Goal: Task Accomplishment & Management: Use online tool/utility

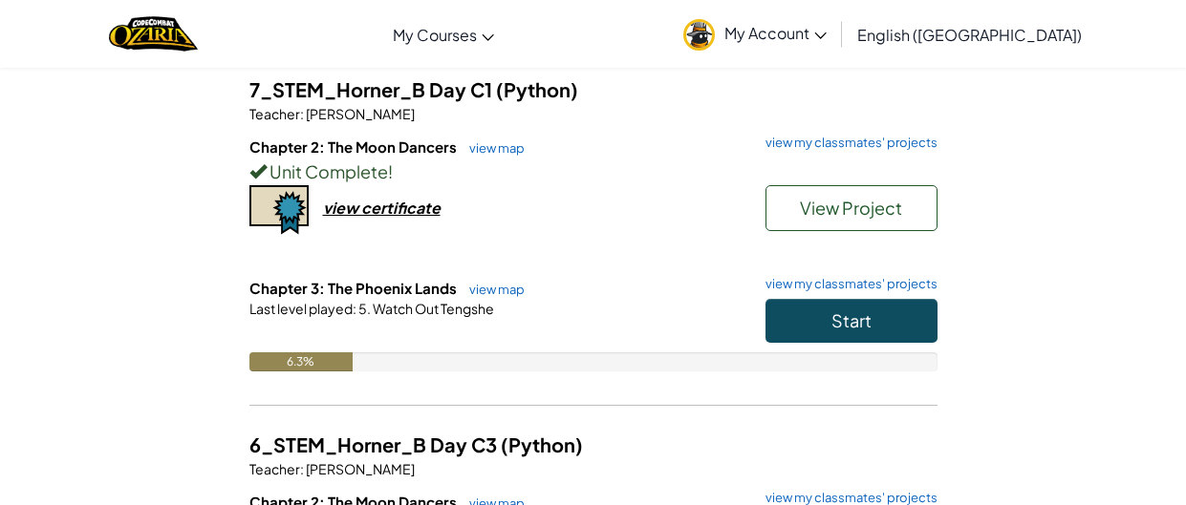
scroll to position [156, 0]
click at [846, 317] on span "Start" at bounding box center [851, 322] width 40 height 22
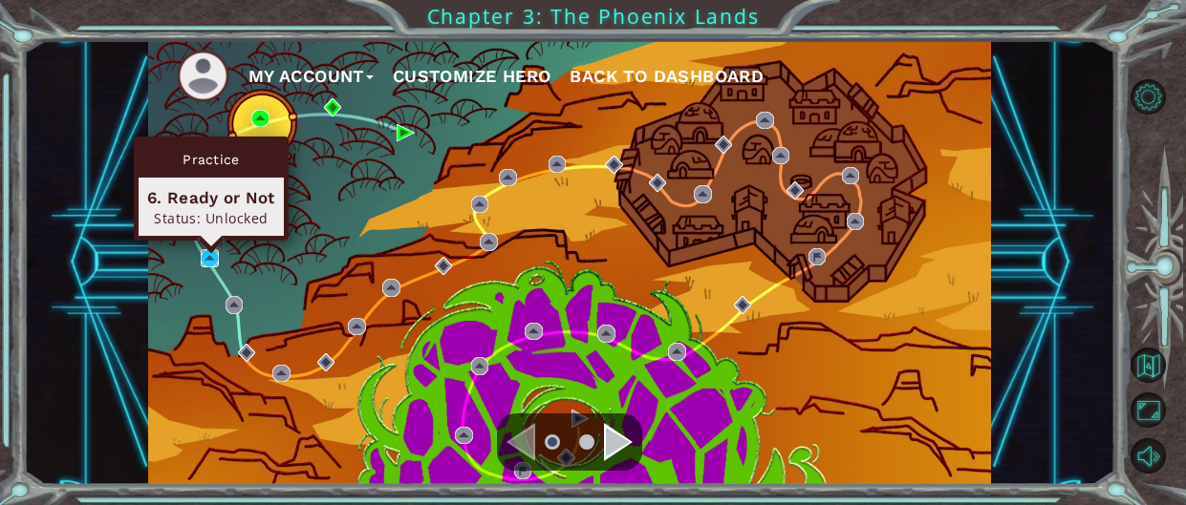
click at [208, 259] on img at bounding box center [210, 258] width 18 height 18
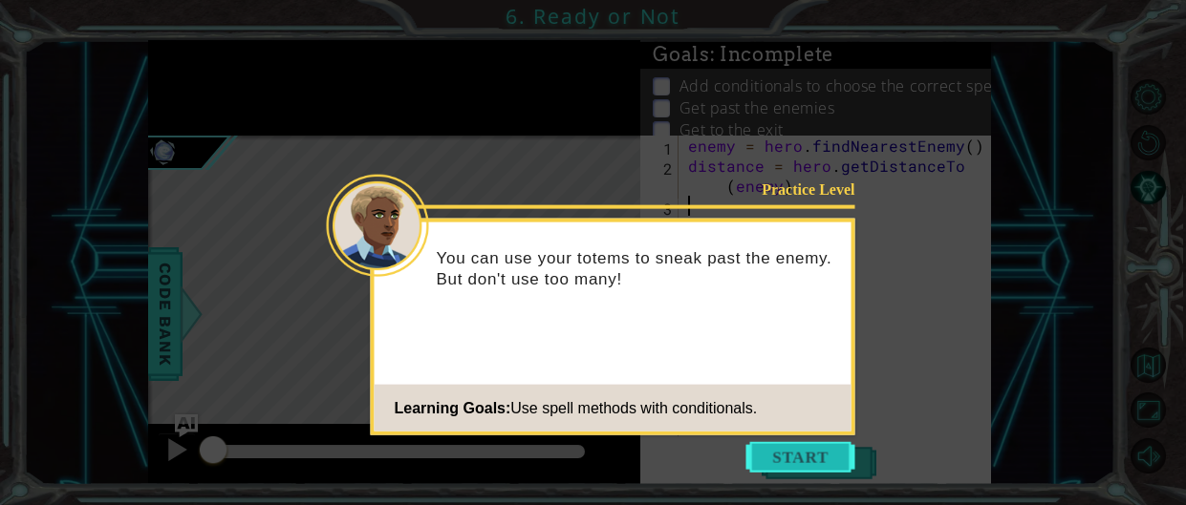
click at [769, 457] on button "Start" at bounding box center [800, 457] width 109 height 31
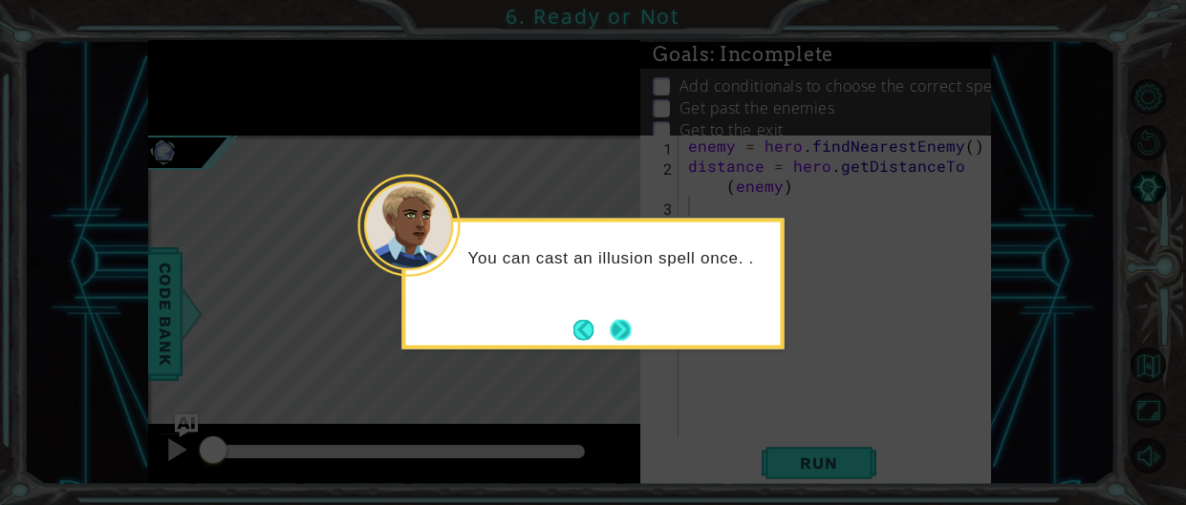
click at [623, 331] on button "Next" at bounding box center [620, 329] width 35 height 35
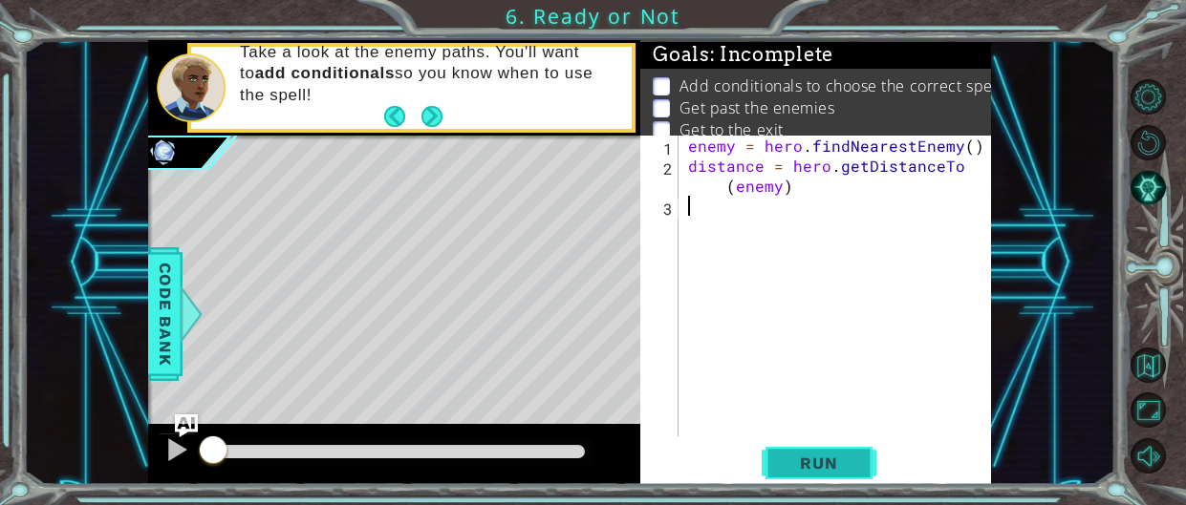
click at [809, 471] on span "Run" at bounding box center [818, 463] width 75 height 19
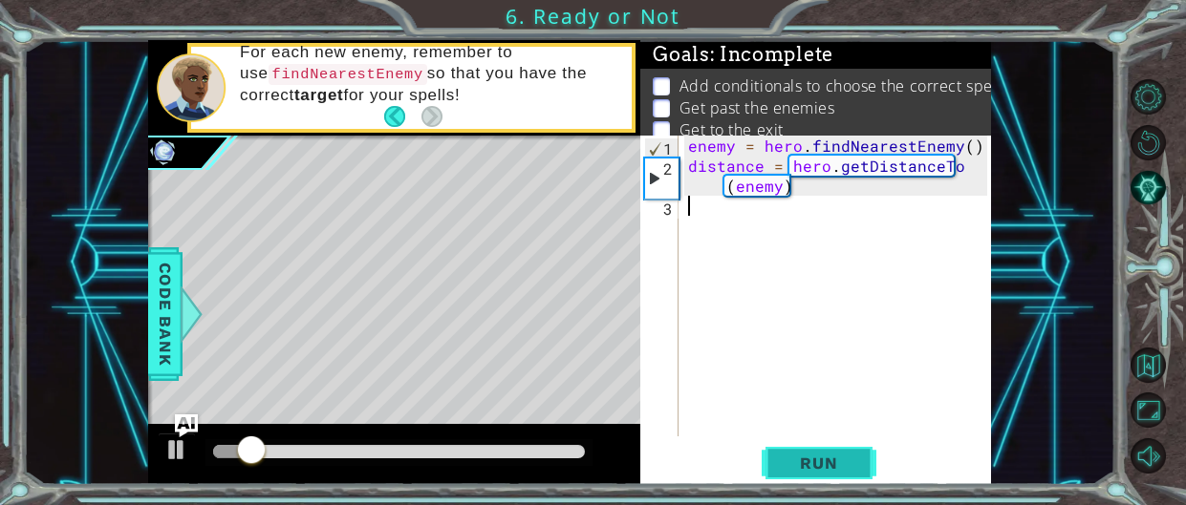
click at [809, 471] on span "Run" at bounding box center [818, 463] width 75 height 19
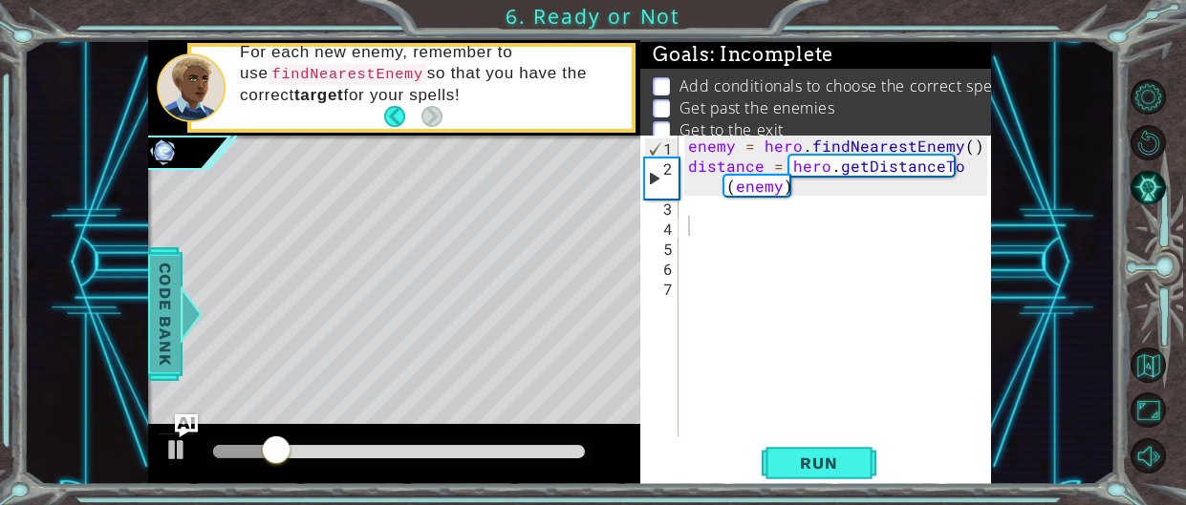
click at [157, 303] on span "Code Bank" at bounding box center [165, 313] width 31 height 117
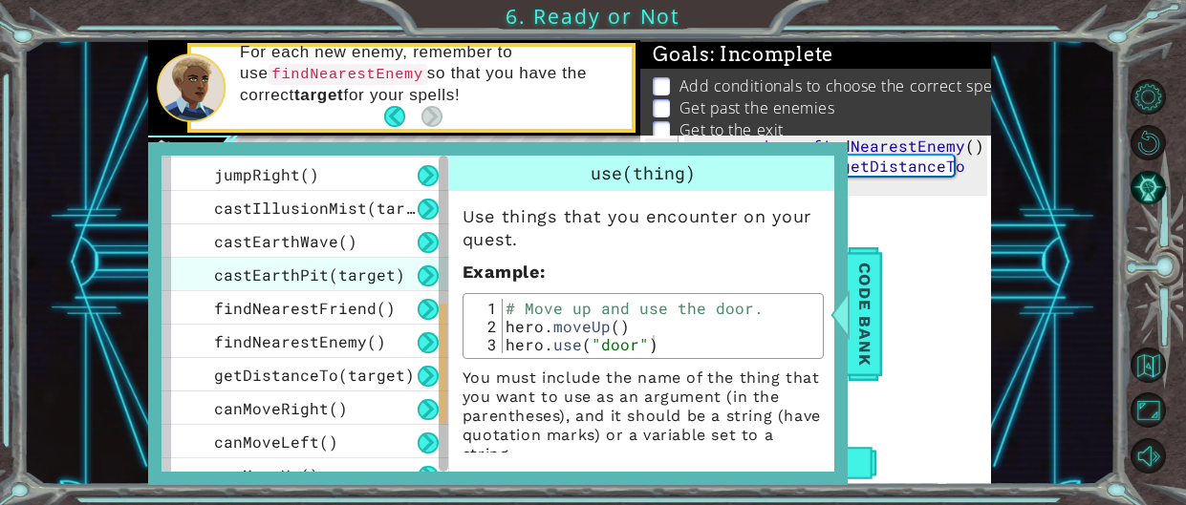
scroll to position [483, 0]
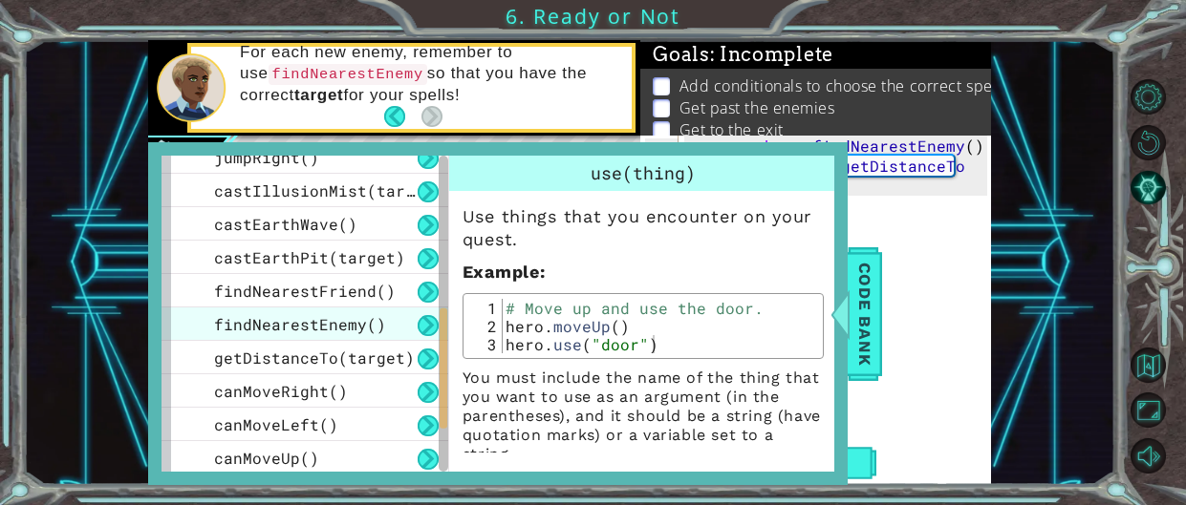
click at [334, 332] on span "findNearestEnemy()" at bounding box center [300, 324] width 172 height 20
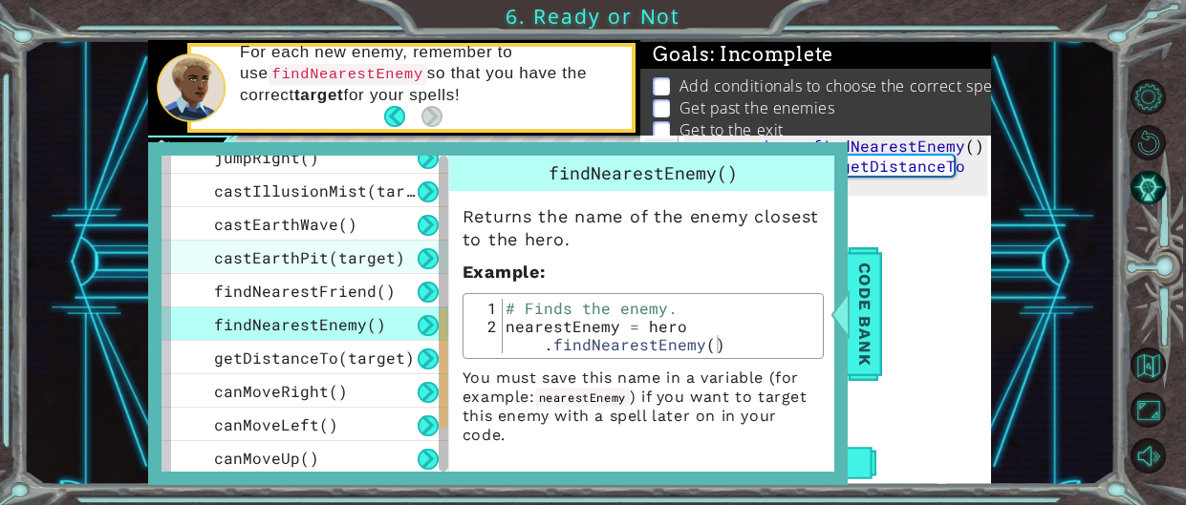
click at [316, 271] on div "castEarthPit(target)" at bounding box center [304, 257] width 287 height 33
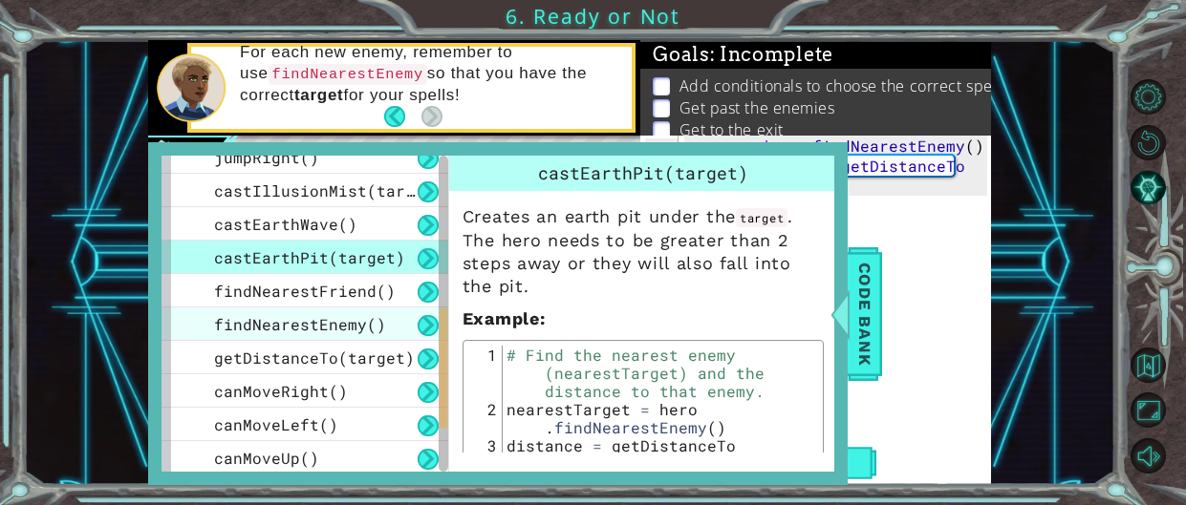
click at [325, 309] on div "findNearestEnemy()" at bounding box center [304, 324] width 287 height 33
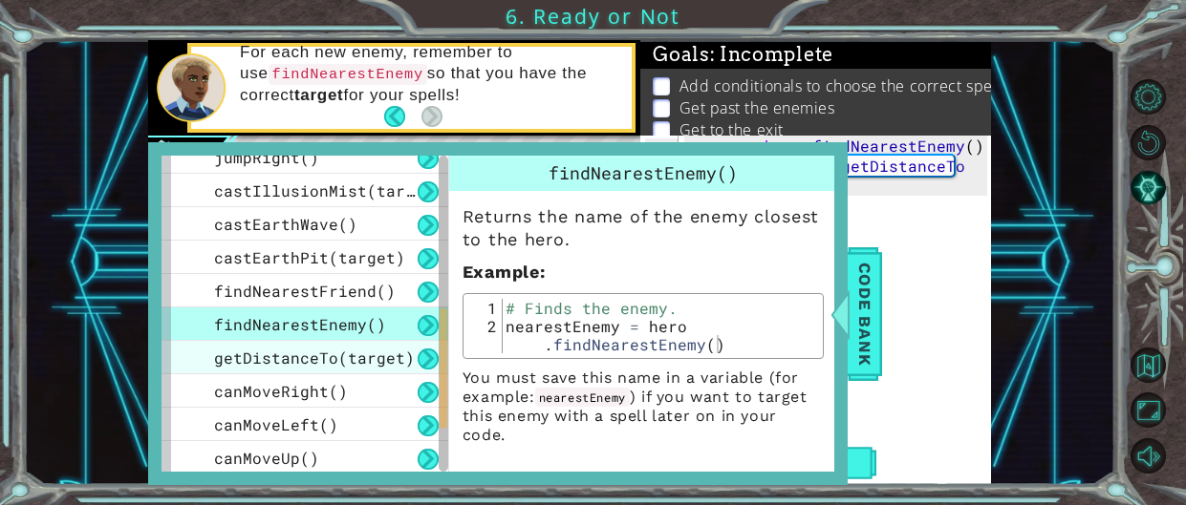
click at [285, 359] on span "getDistanceTo(target)" at bounding box center [314, 358] width 201 height 20
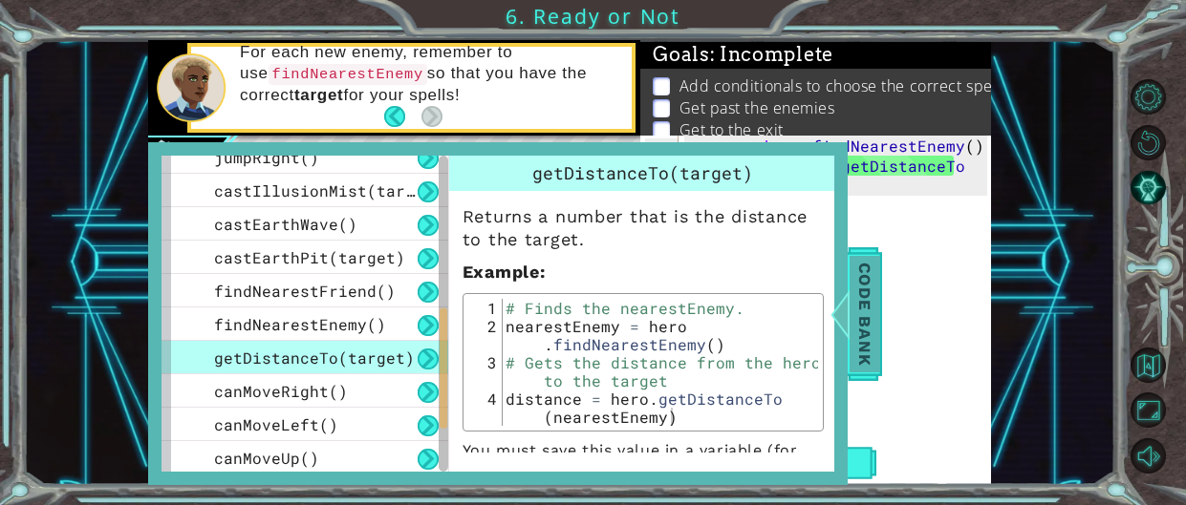
click at [864, 351] on span "Code Bank" at bounding box center [864, 313] width 31 height 117
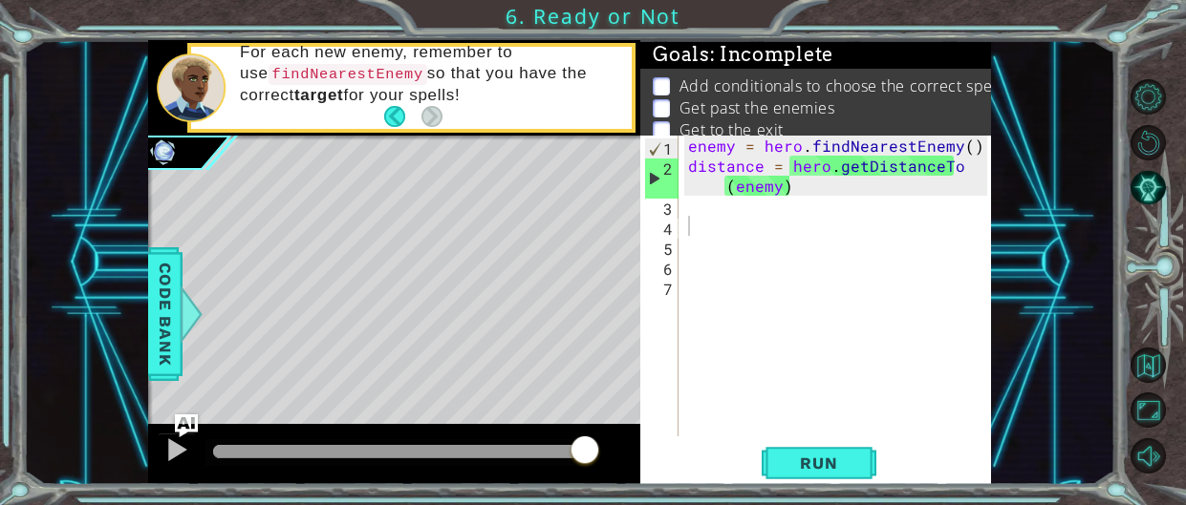
click at [758, 217] on div "enemy = hero . findNearestEnemy ( ) distance = hero . getDistanceTo ( enemy )" at bounding box center [840, 306] width 312 height 341
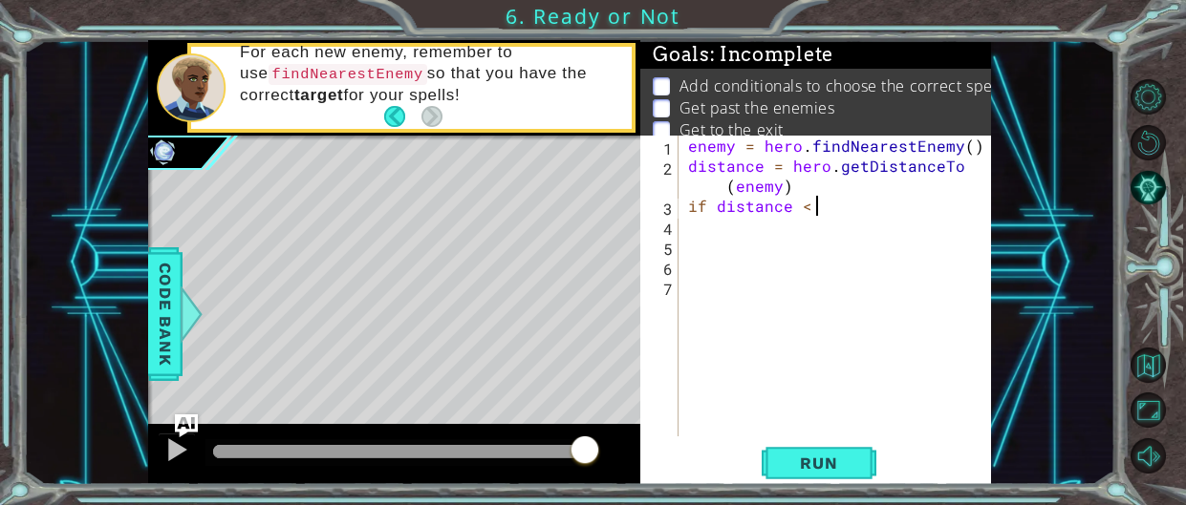
scroll to position [0, 8]
type textarea "if distance < 2:"
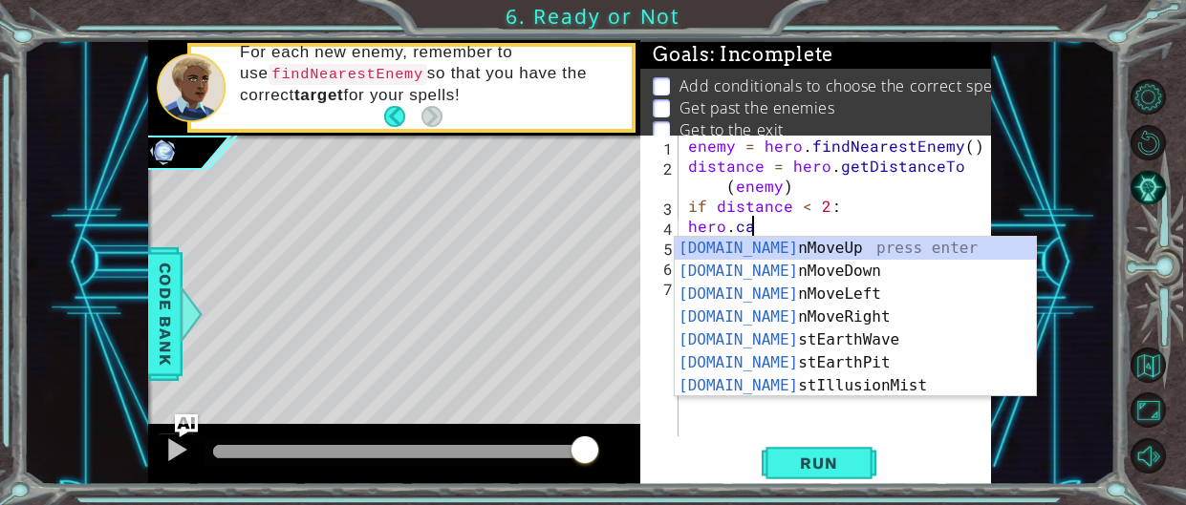
scroll to position [0, 3]
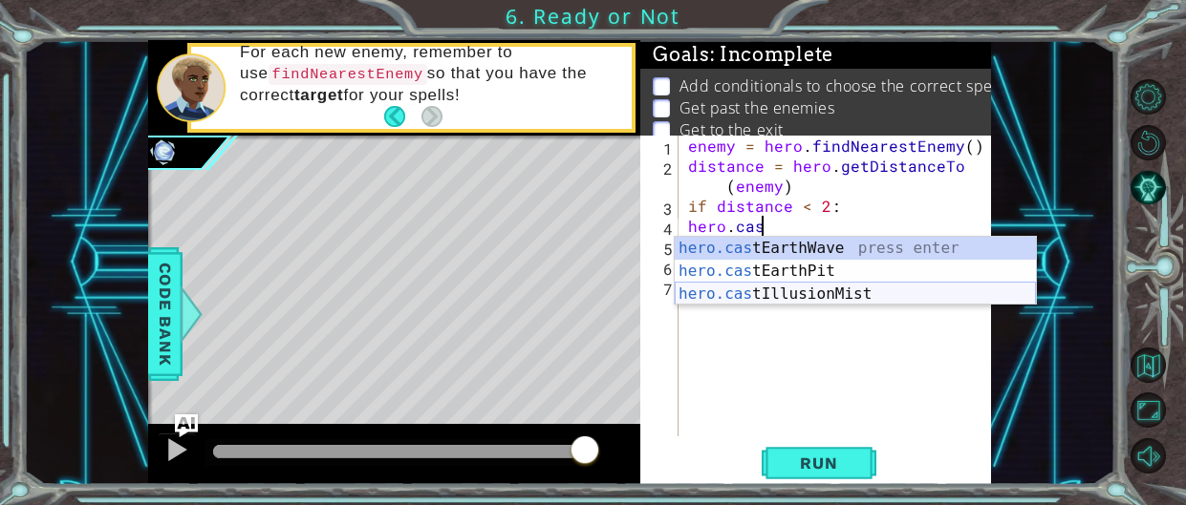
click at [848, 294] on div "hero.cas tEarthWave press enter hero.cas tEarthPit press enter hero.cas tIllusi…" at bounding box center [855, 294] width 361 height 115
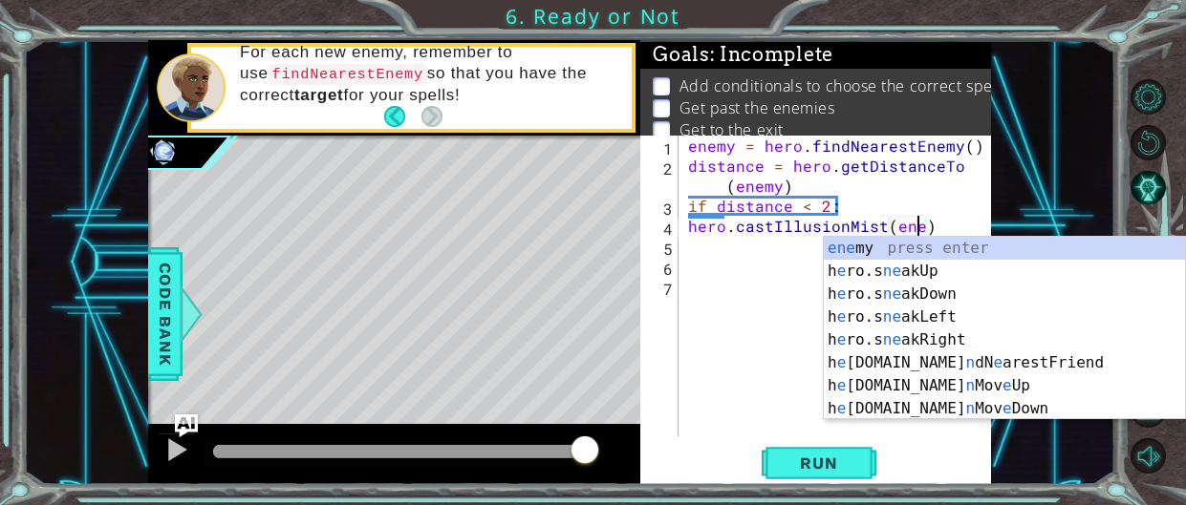
scroll to position [0, 13]
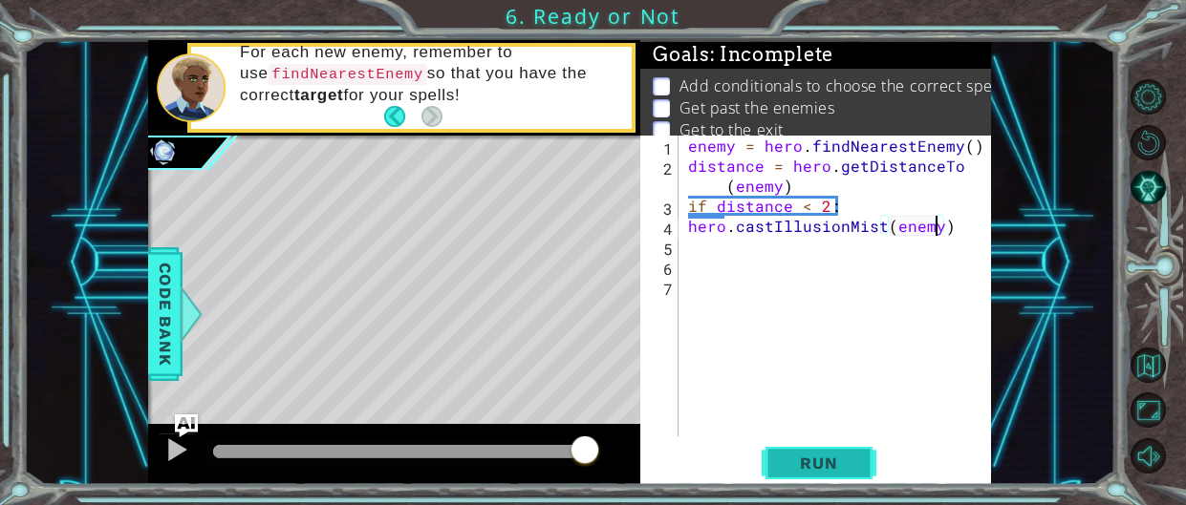
click at [833, 454] on span "Run" at bounding box center [818, 463] width 75 height 19
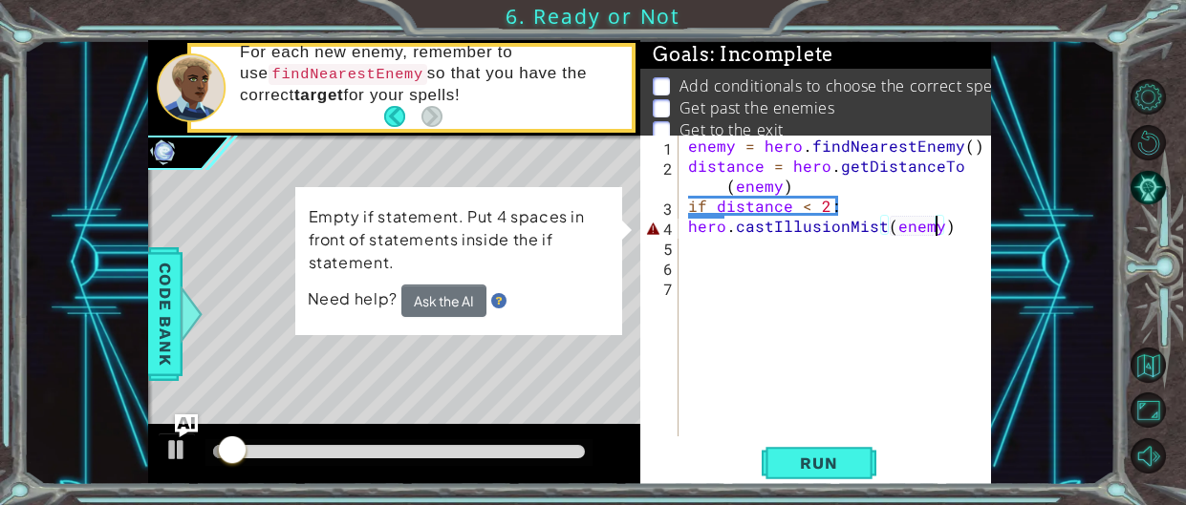
click at [682, 229] on div "hero.castIllusionMist(enemy) 1 2 3 4 5 6 7 enemy = hero . findNearestEnemy ( ) …" at bounding box center [813, 286] width 347 height 301
click at [689, 221] on div "enemy = hero . findNearestEnemy ( ) distance = hero . getDistanceTo ( enemy ) i…" at bounding box center [840, 306] width 312 height 341
type textarea "hero.castIllusionMist(enemy)"
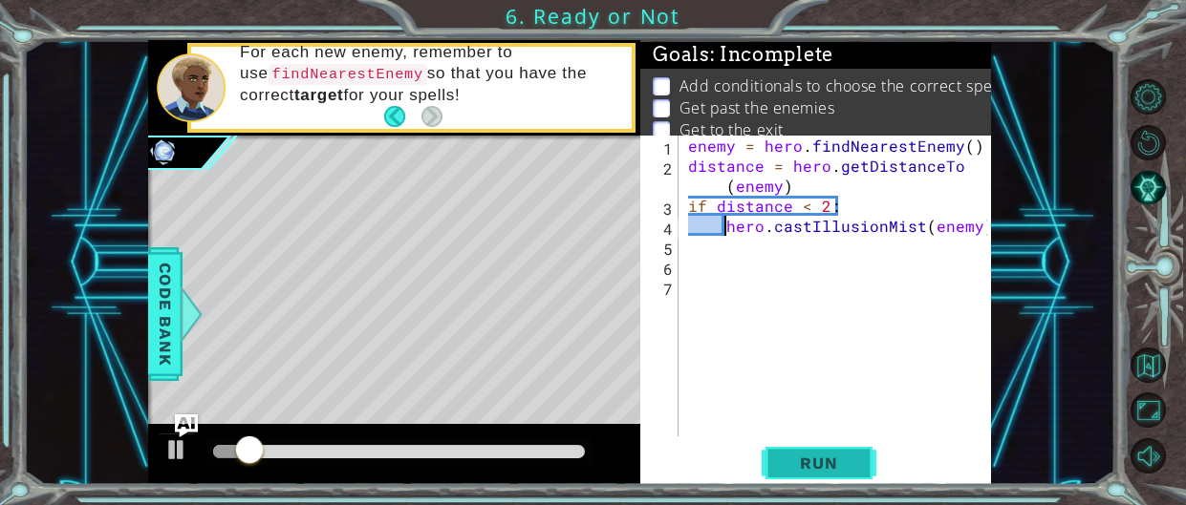
click at [846, 467] on span "Run" at bounding box center [818, 463] width 75 height 19
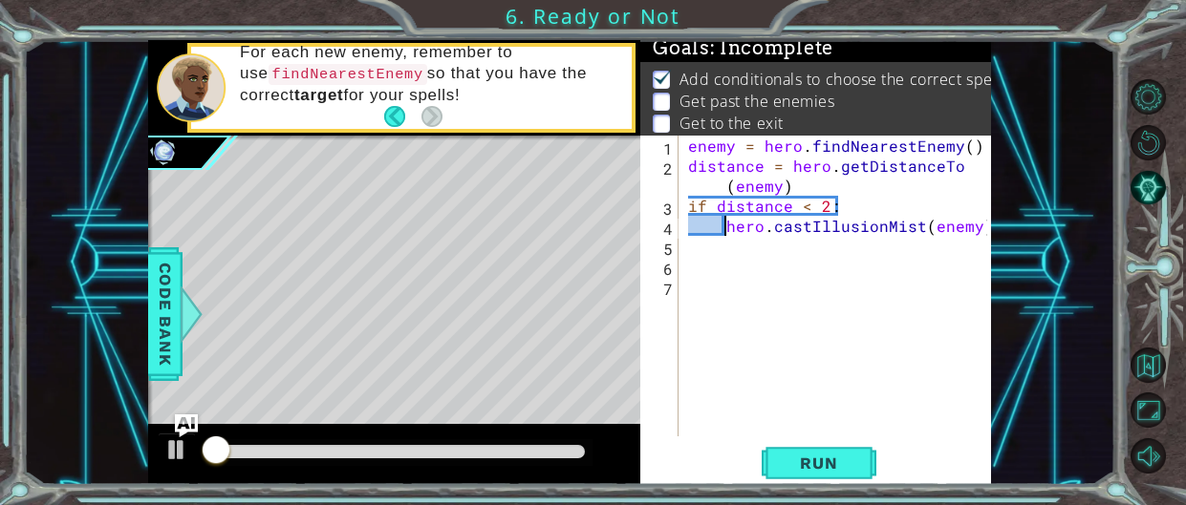
scroll to position [8, 0]
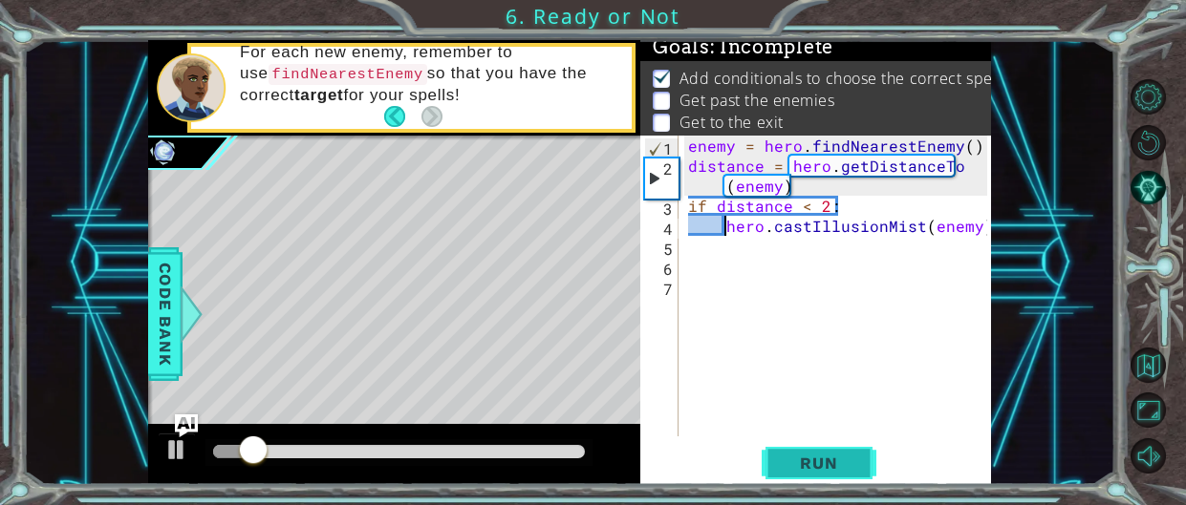
click at [795, 464] on span "Run" at bounding box center [818, 463] width 75 height 19
click at [813, 255] on div "enemy = hero . findNearestEnemy ( ) distance = hero . getDistanceTo ( enemy ) i…" at bounding box center [840, 306] width 312 height 341
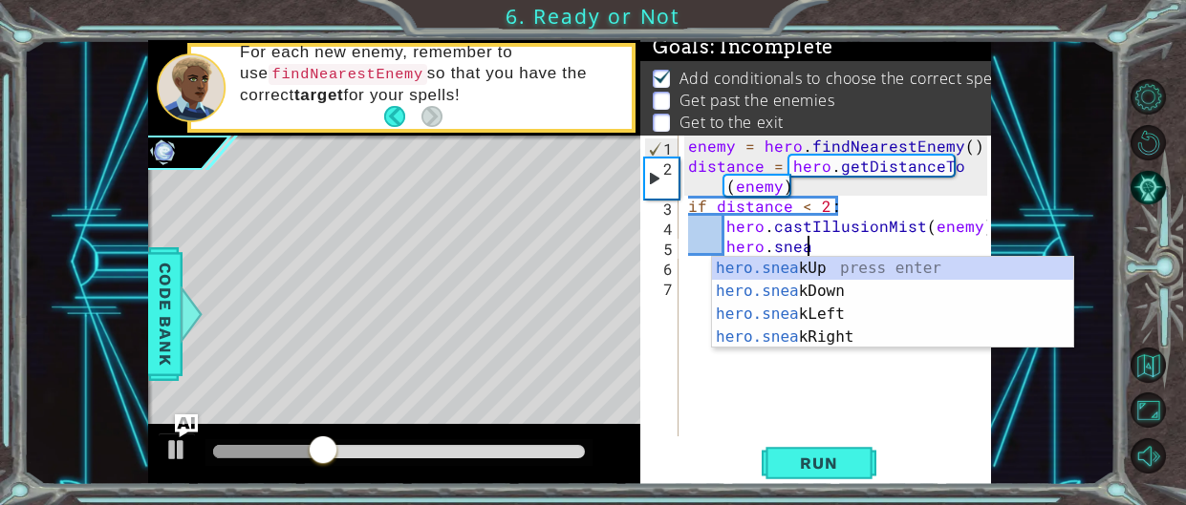
scroll to position [0, 7]
click at [808, 261] on div "hero.sneak Up press enter hero.sneak Down press enter hero.sneak Left press ent…" at bounding box center [892, 326] width 361 height 138
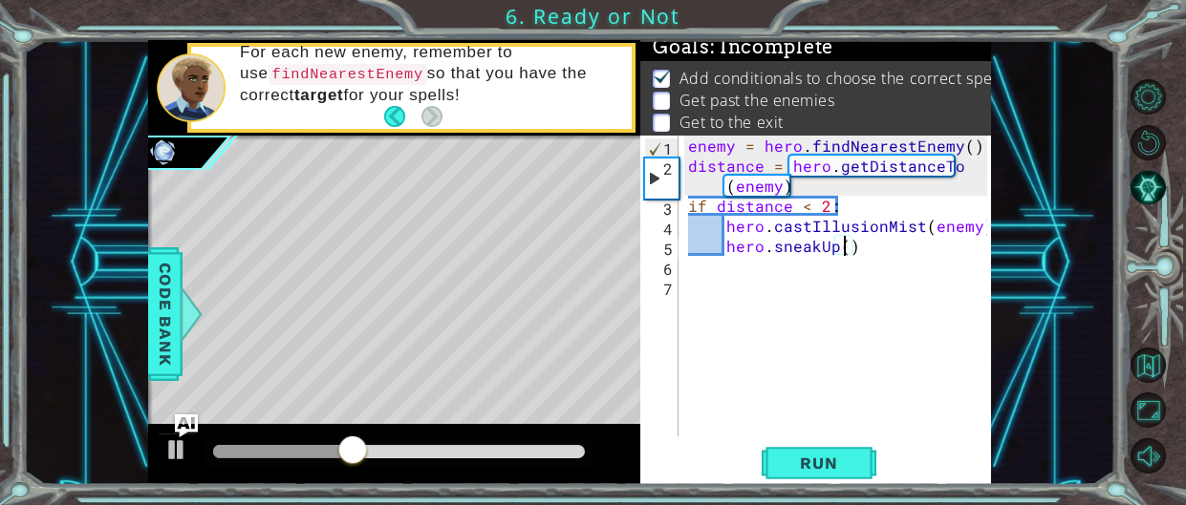
scroll to position [0, 10]
type textarea "hero.sneakUp(3)"
click at [870, 461] on button "Run" at bounding box center [818, 463] width 115 height 35
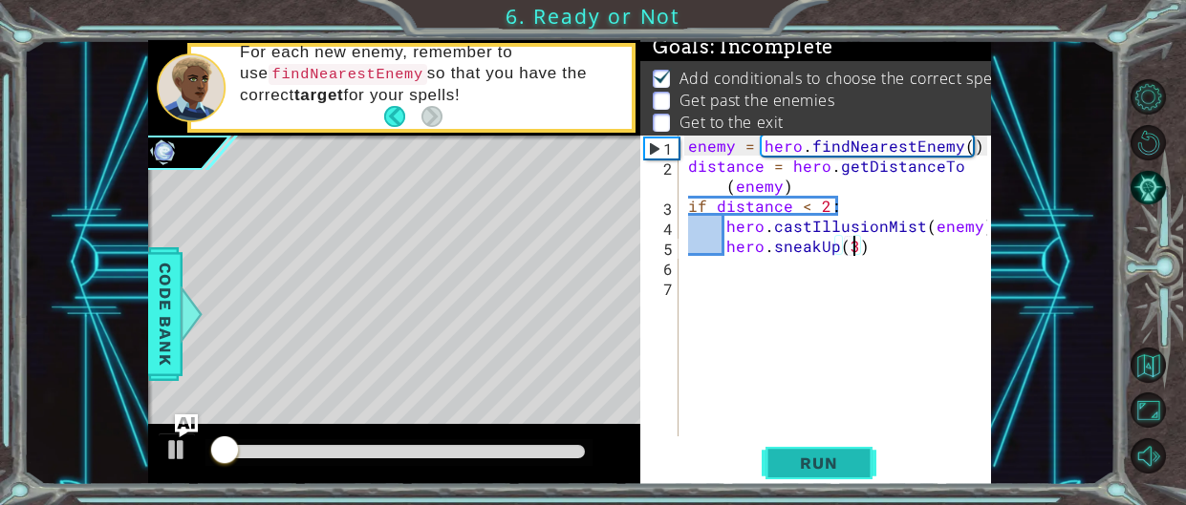
click at [870, 461] on button "Run" at bounding box center [818, 463] width 115 height 35
click at [782, 293] on div "enemy = hero . findNearestEnemy ( ) distance = hero . getDistanceTo ( enemy ) i…" at bounding box center [840, 306] width 312 height 341
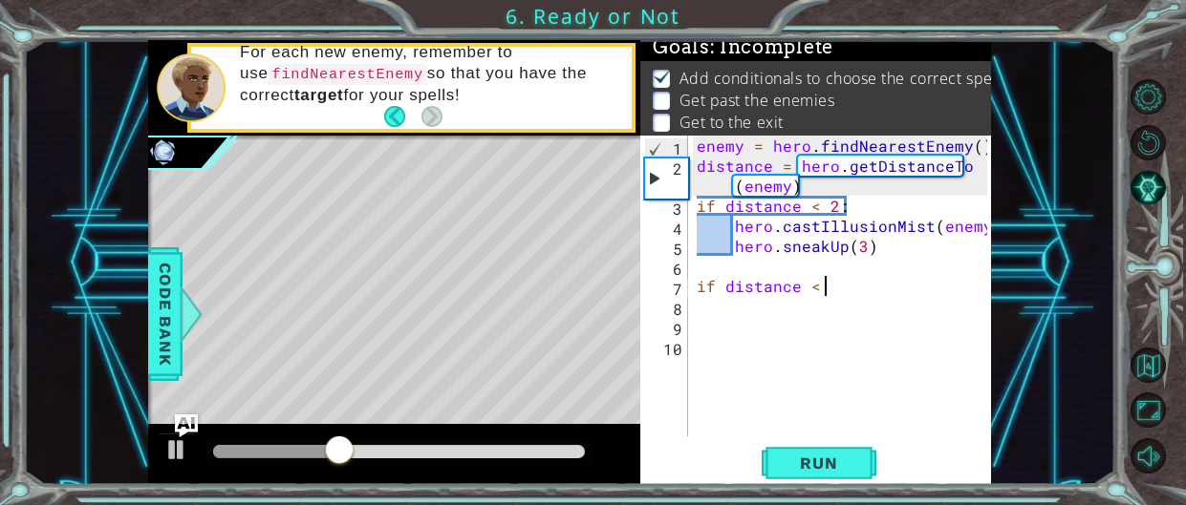
scroll to position [0, 8]
type textarea "if distance < 4:"
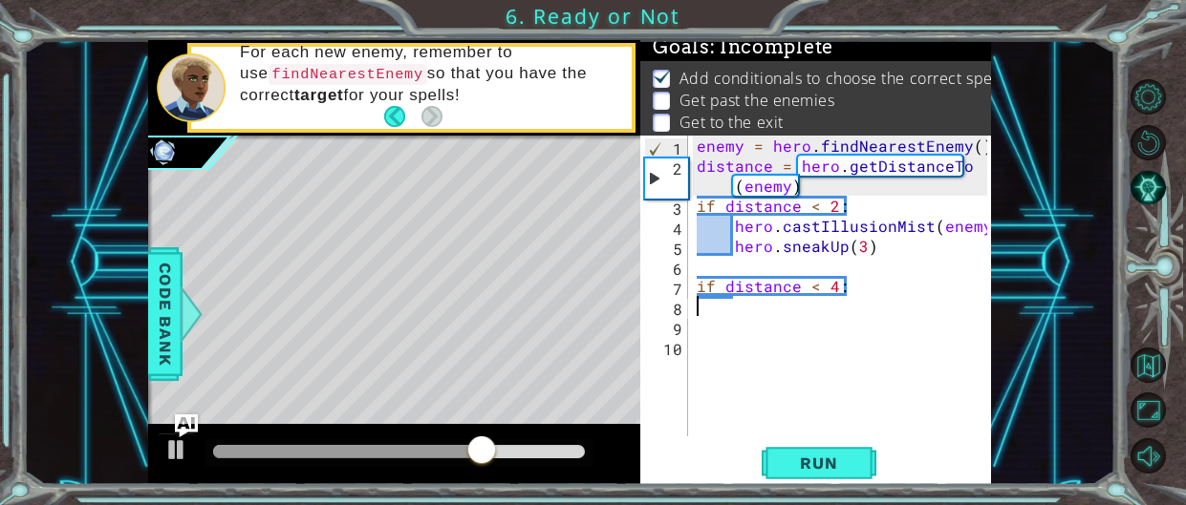
type textarea "h"
click at [813, 482] on div "hero.moveUp(2) 1 2 3 4 5 6 7 8 9 10 enemy = hero . findNearestEnemy ( ) distanc…" at bounding box center [815, 311] width 350 height 350
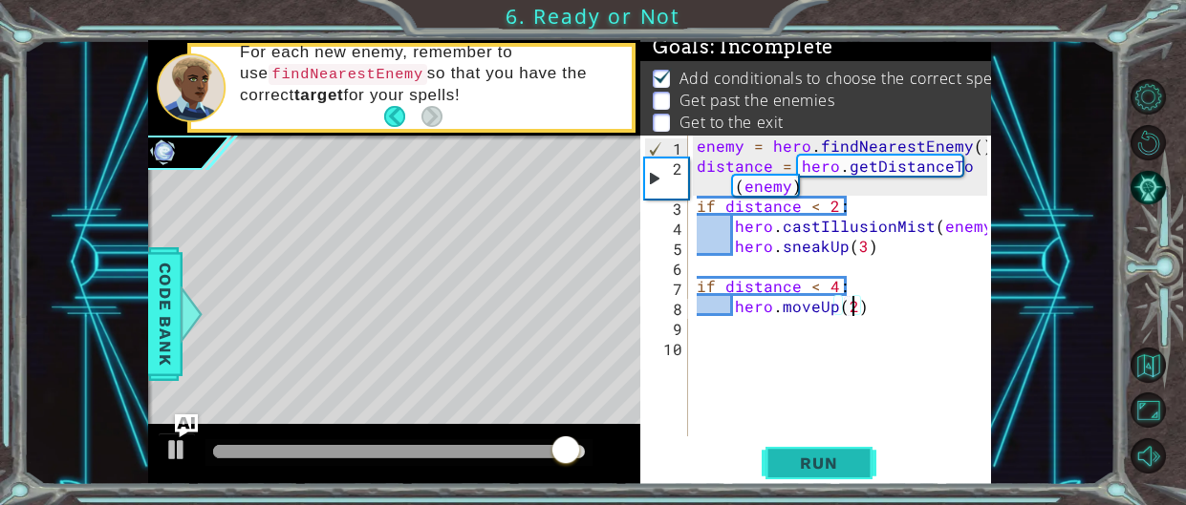
click at [818, 473] on button "Run" at bounding box center [818, 463] width 115 height 35
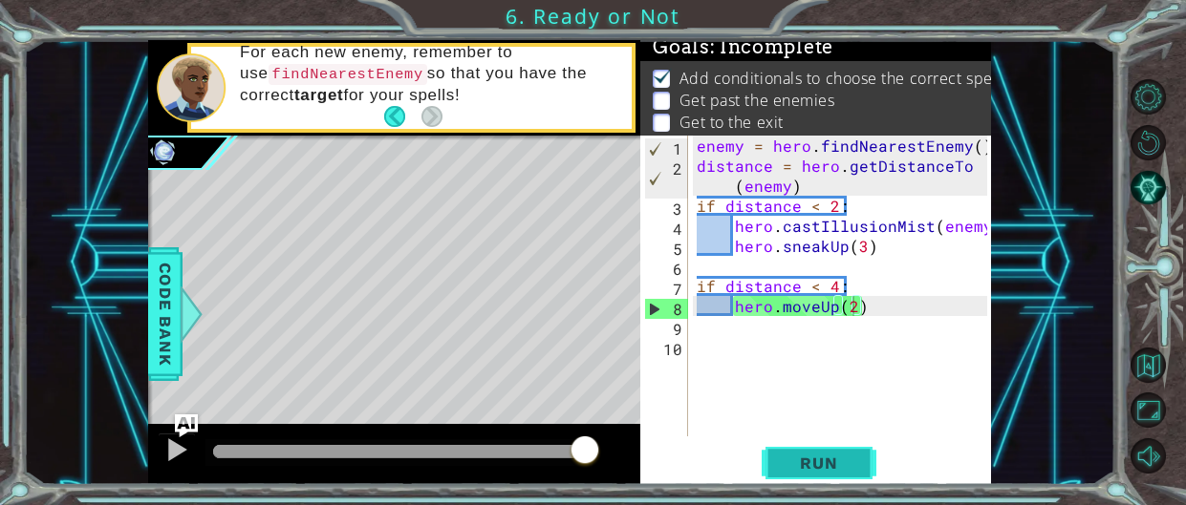
click at [820, 471] on span "Run" at bounding box center [818, 463] width 75 height 19
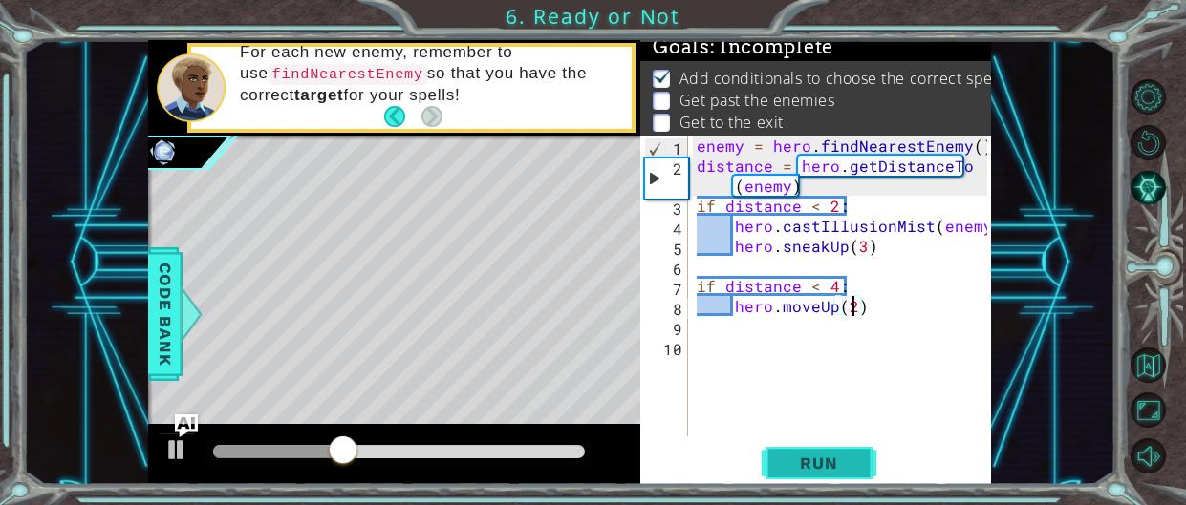
click at [820, 471] on span "Run" at bounding box center [818, 463] width 75 height 19
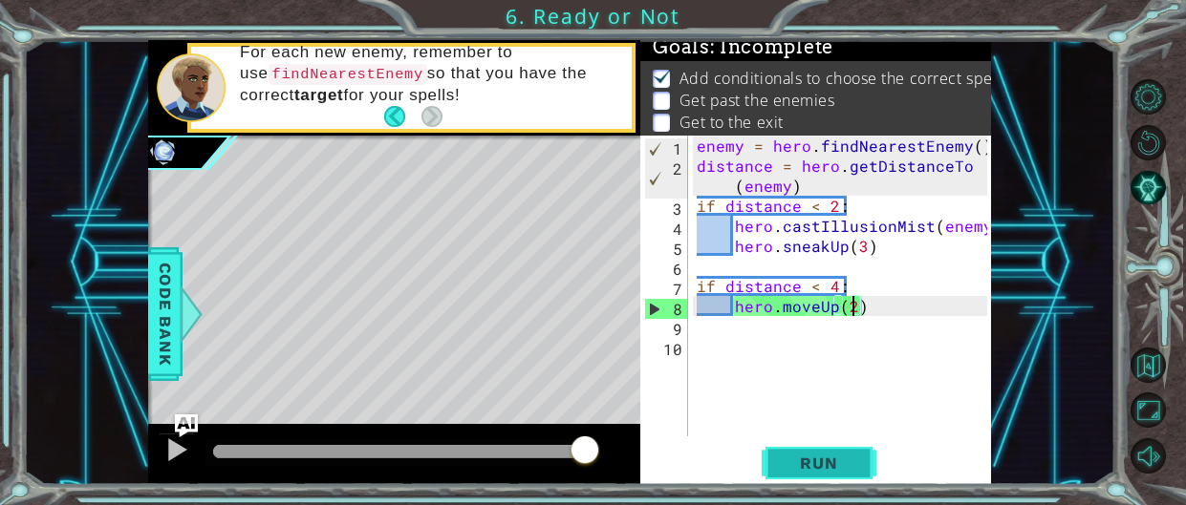
click at [794, 469] on span "Run" at bounding box center [818, 463] width 75 height 19
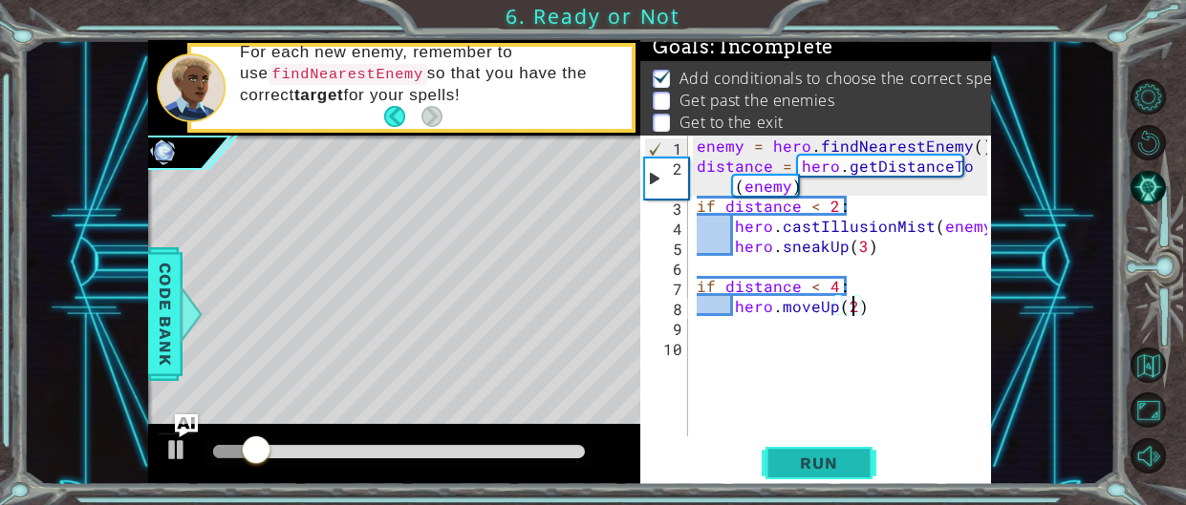
type textarea "if distance < 4:"
type textarea "hero.sneakUp(2)"
click at [798, 479] on button "Run" at bounding box center [818, 463] width 115 height 35
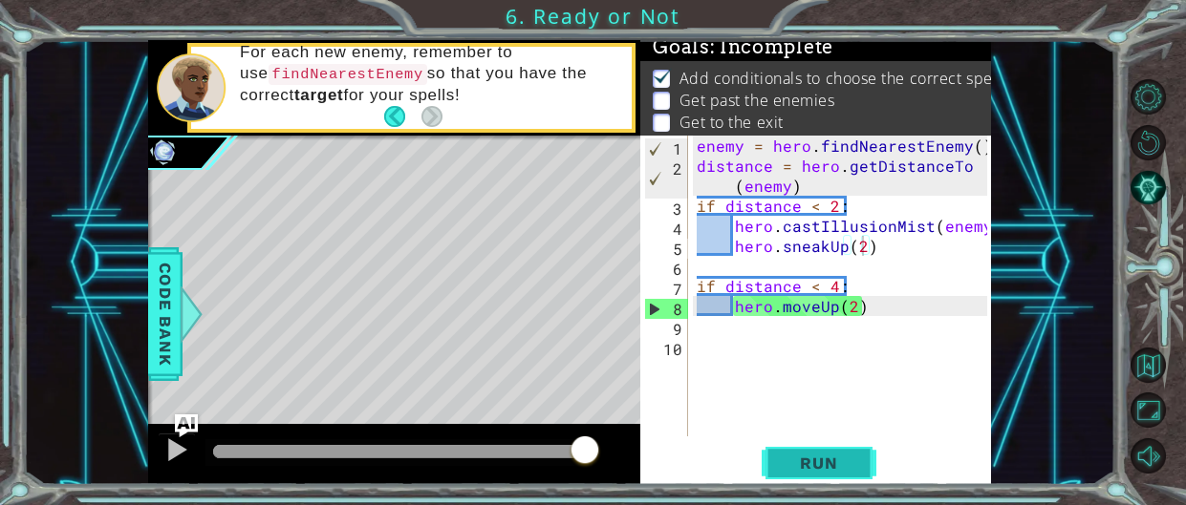
click at [812, 470] on span "Run" at bounding box center [818, 463] width 75 height 19
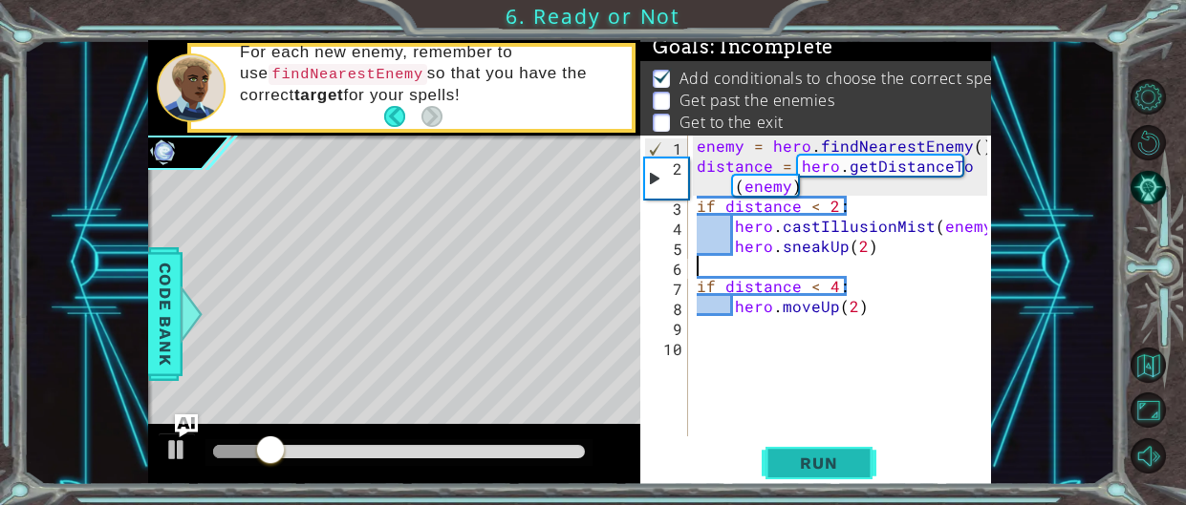
scroll to position [0, 0]
type textarea "hero.sneakUp(2)"
type textarea "if distance < 2:"
click at [832, 449] on button "Run" at bounding box center [818, 463] width 115 height 35
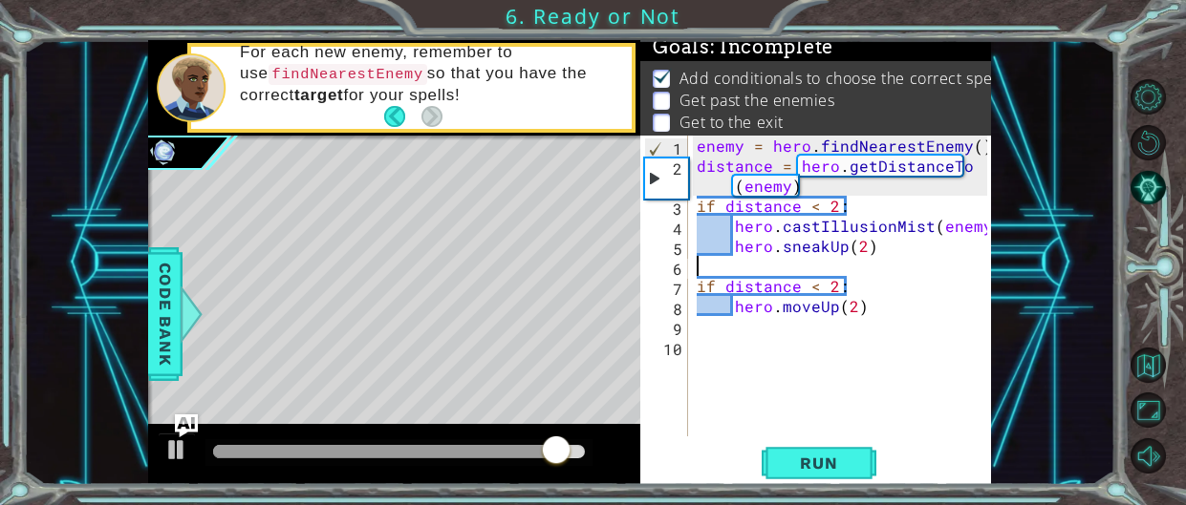
scroll to position [0, 0]
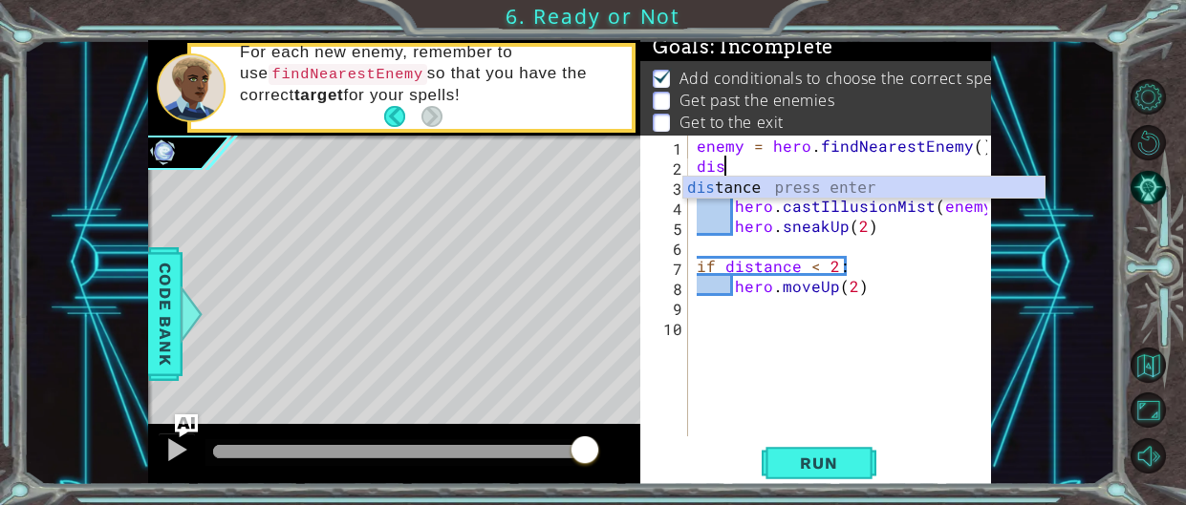
type textarea "d"
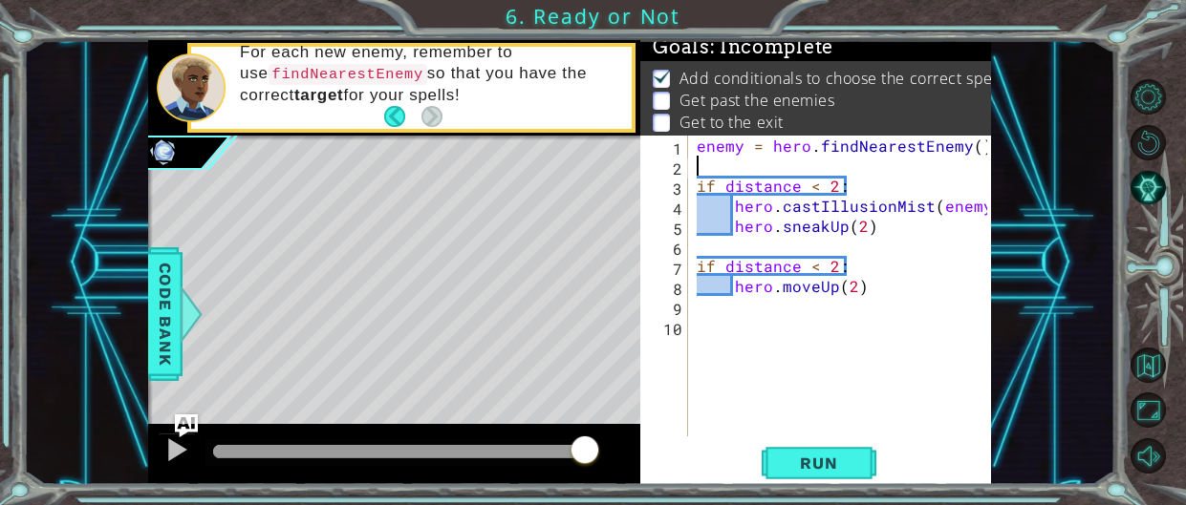
type textarea "enemy = hero.findNearestEnemy()"
click at [832, 459] on span "Run" at bounding box center [818, 463] width 75 height 19
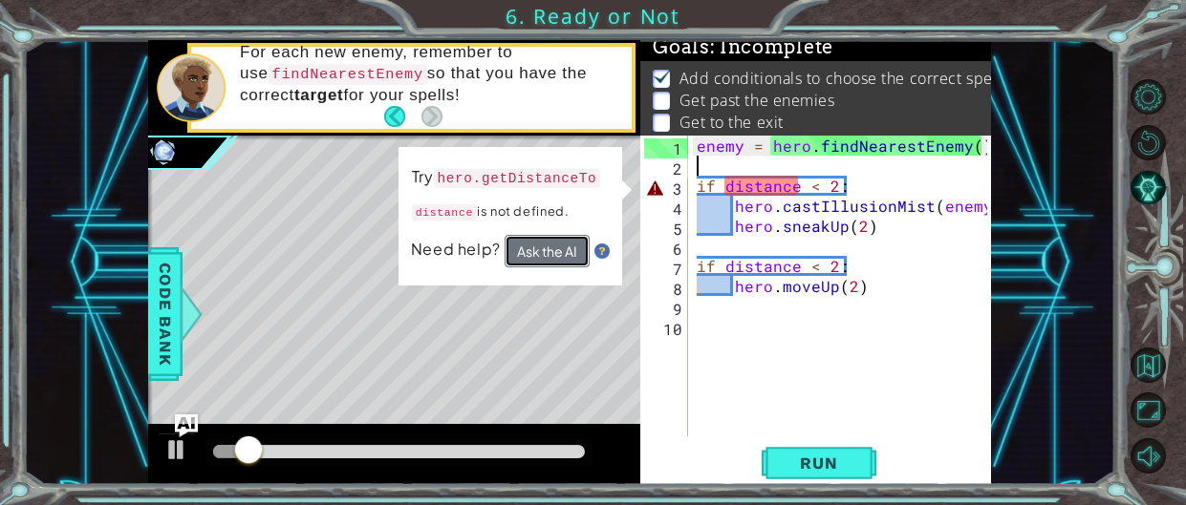
click at [548, 246] on button "Ask the AI" at bounding box center [546, 251] width 85 height 32
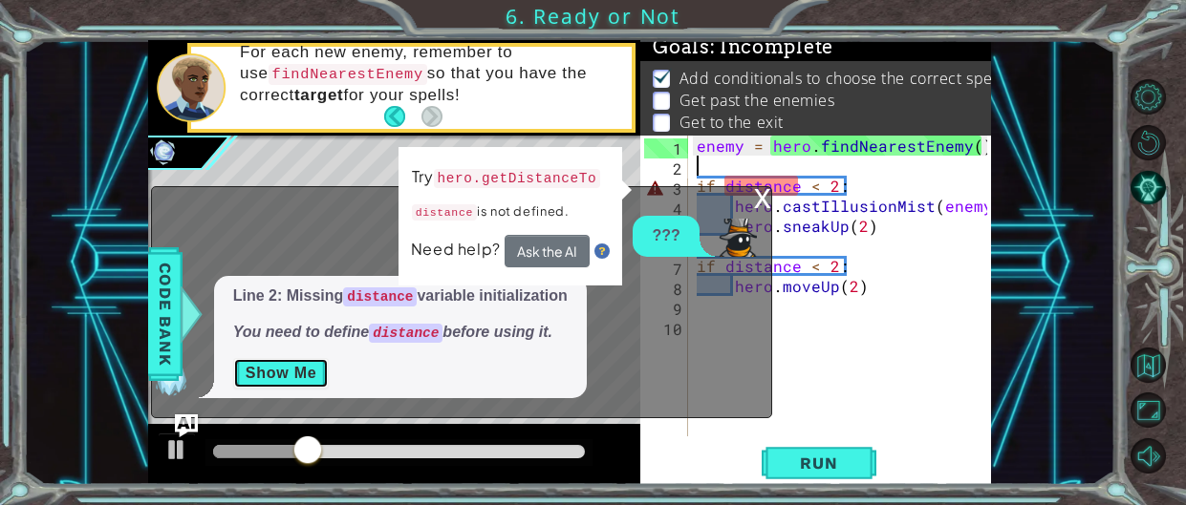
click at [270, 363] on button "Show Me" at bounding box center [281, 373] width 96 height 31
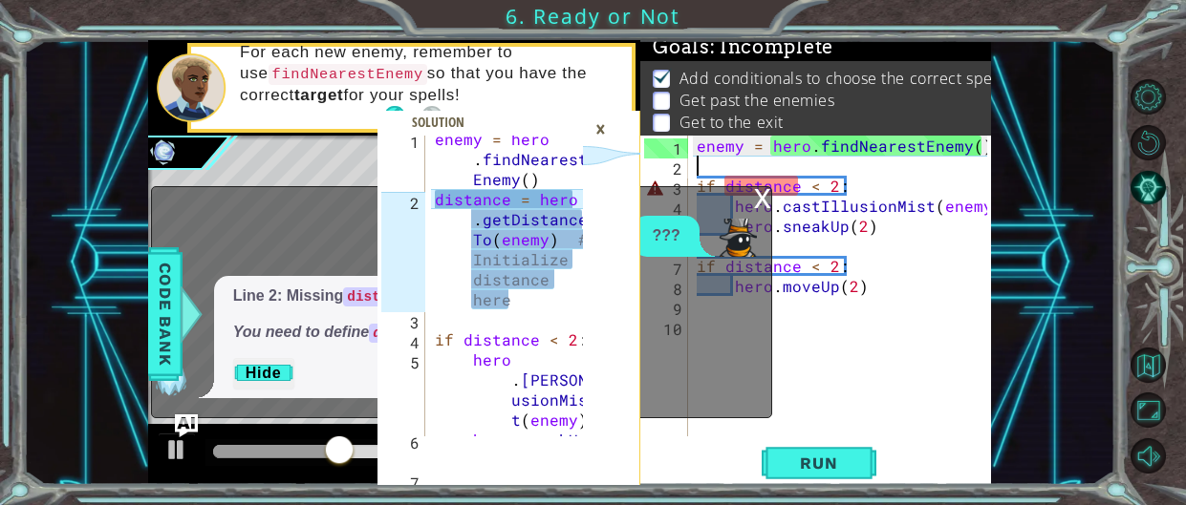
scroll to position [6, 0]
type textarea "distance = hero.getDistanceTo(enemy) # Initialize distance here"
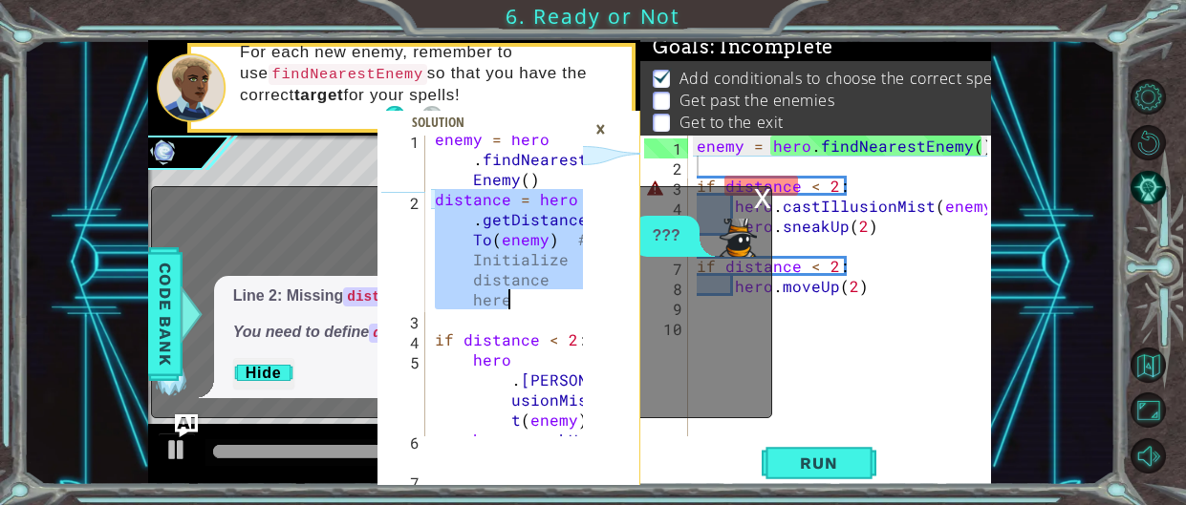
drag, startPoint x: 436, startPoint y: 200, endPoint x: 511, endPoint y: 305, distance: 129.4
click at [511, 305] on div "enemy = hero . findNearest Enemy ( ) distance = hero . getDistance To ( enemy )…" at bounding box center [511, 329] width 161 height 401
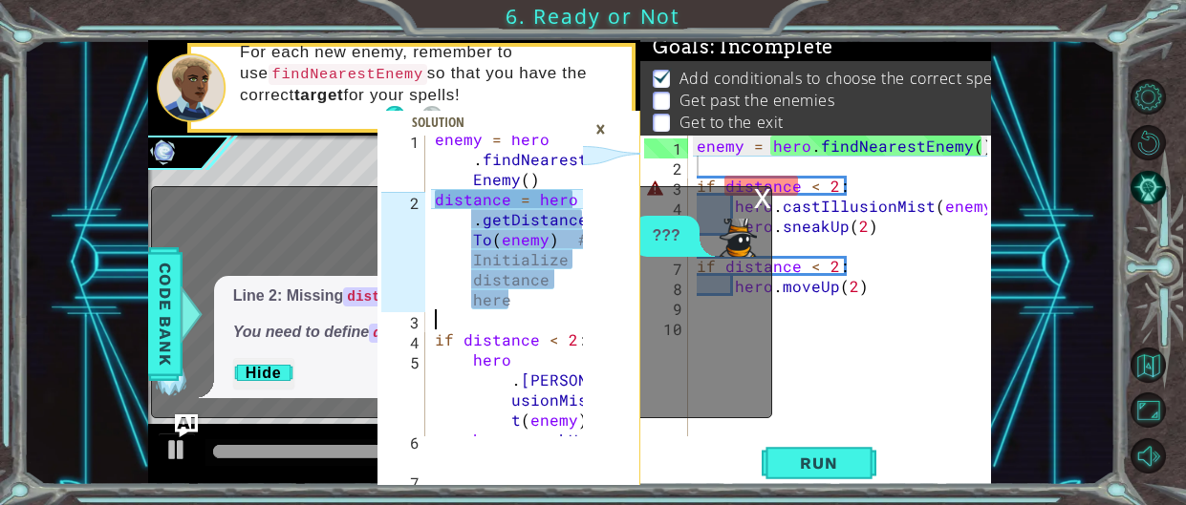
click at [514, 320] on div "enemy = hero . findNearest Enemy ( ) distance = hero . getDistance To ( enemy )…" at bounding box center [511, 329] width 161 height 401
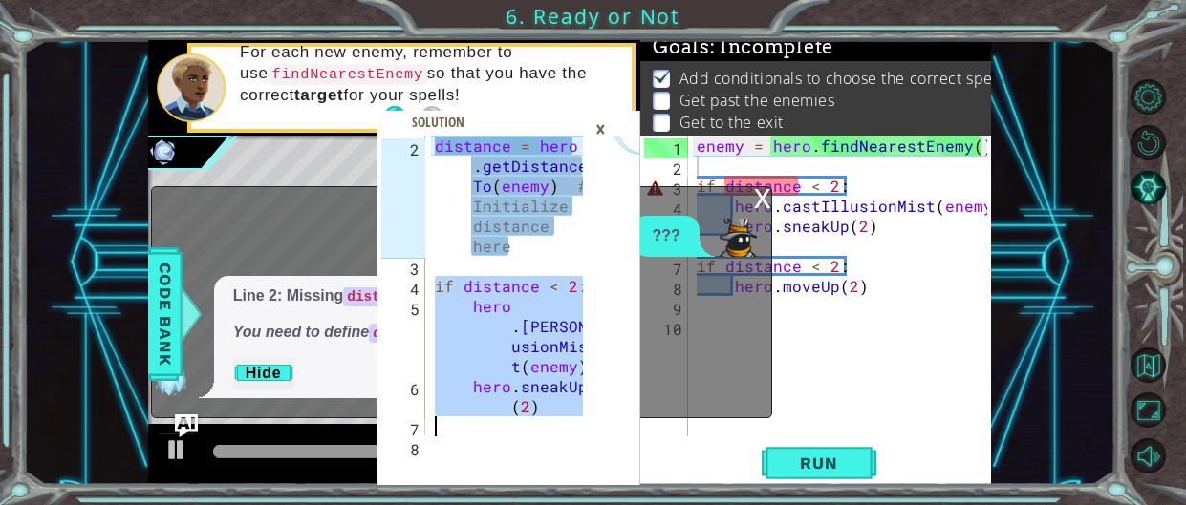
scroll to position [139, 0]
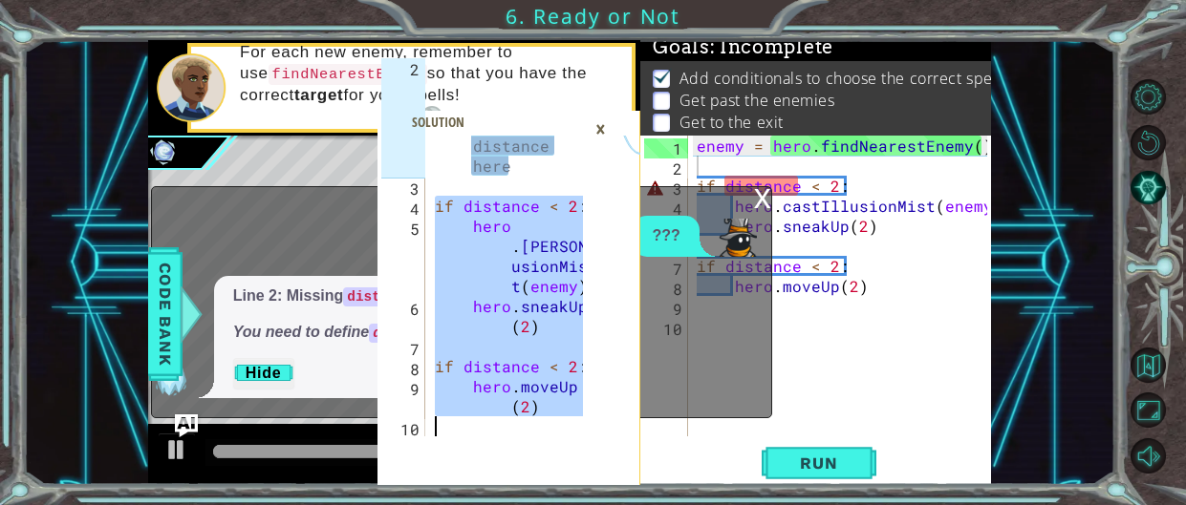
drag, startPoint x: 438, startPoint y: 334, endPoint x: 559, endPoint y: 431, distance: 155.0
click at [559, 431] on div "distance = hero . getDistance To ( enemy ) # Initialize distance here if distan…" at bounding box center [511, 275] width 161 height 441
type textarea "hero.moveUp(2)"
click at [600, 124] on div "×" at bounding box center [601, 129] width 30 height 32
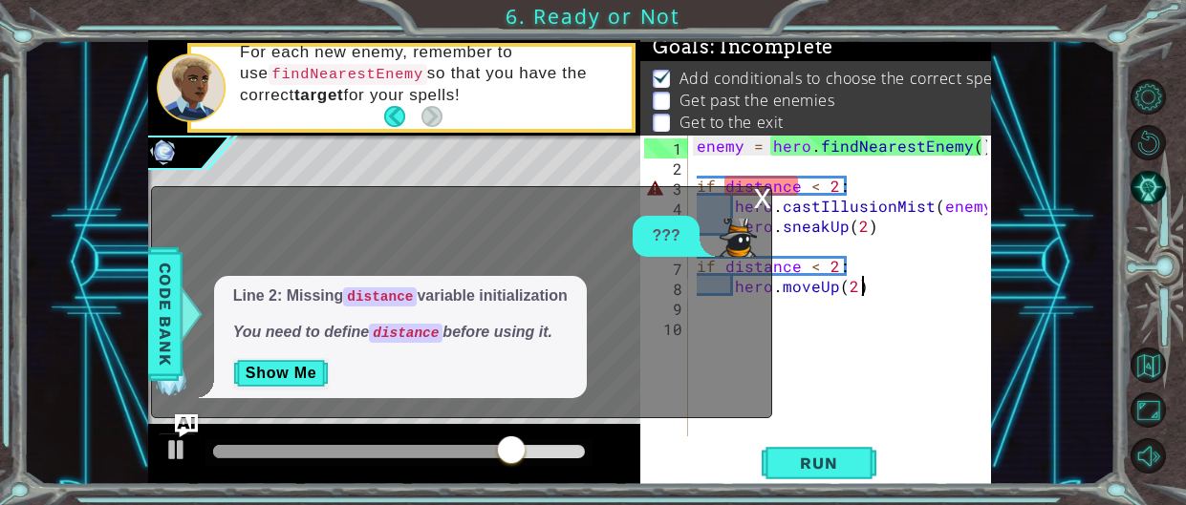
click at [882, 286] on div "enemy = hero . findNearestEnemy ( ) if distance < 2 : hero . castIllusionMist (…" at bounding box center [845, 306] width 304 height 341
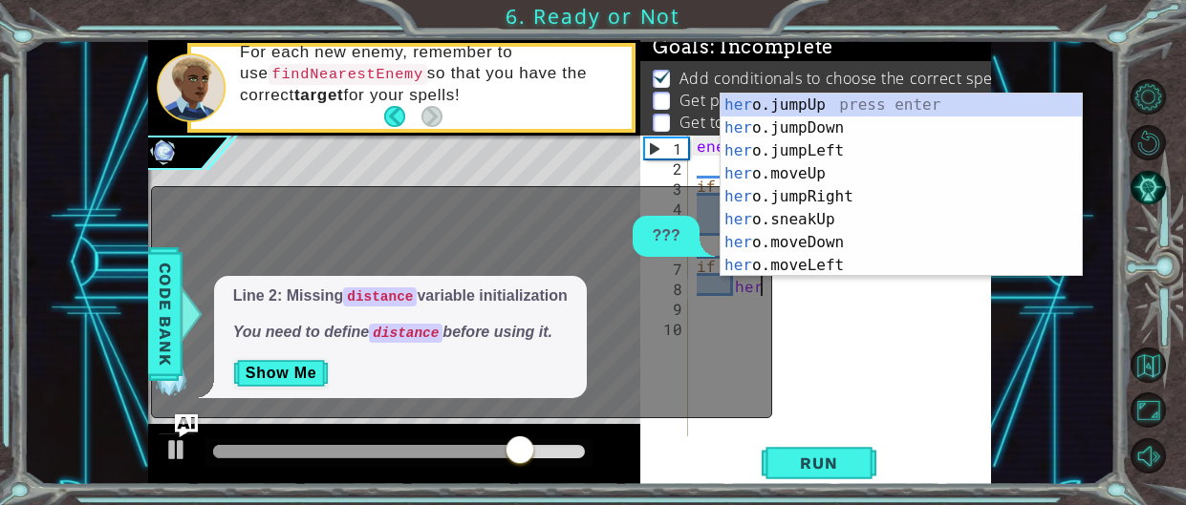
type textarea "h"
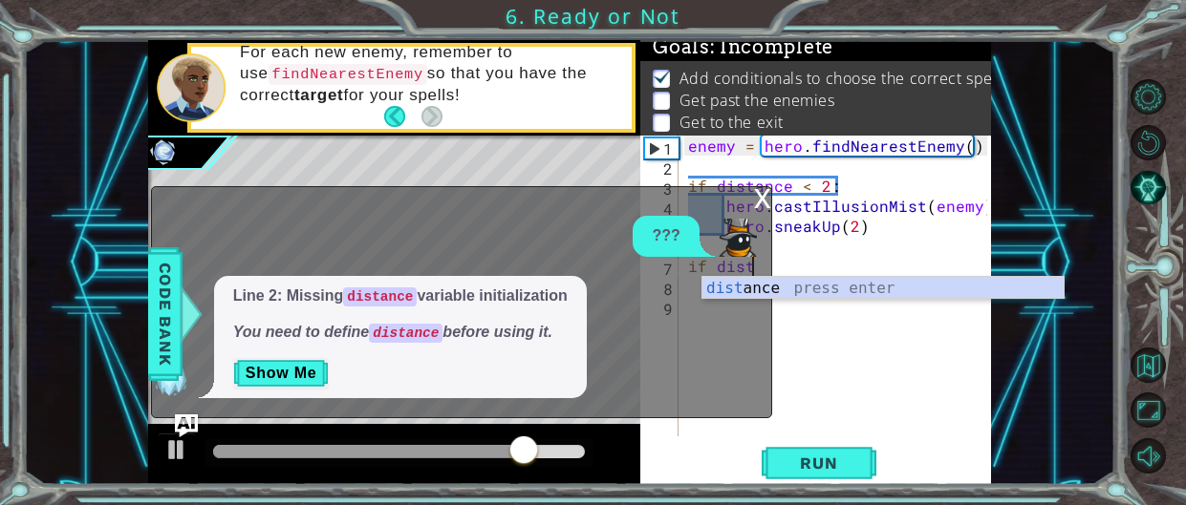
type textarea "i"
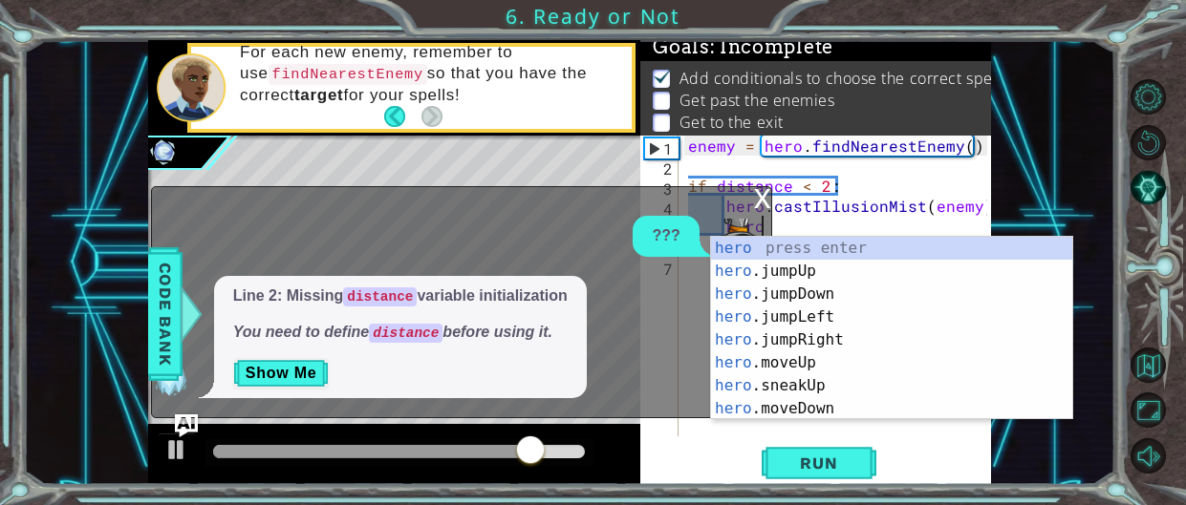
type textarea "h"
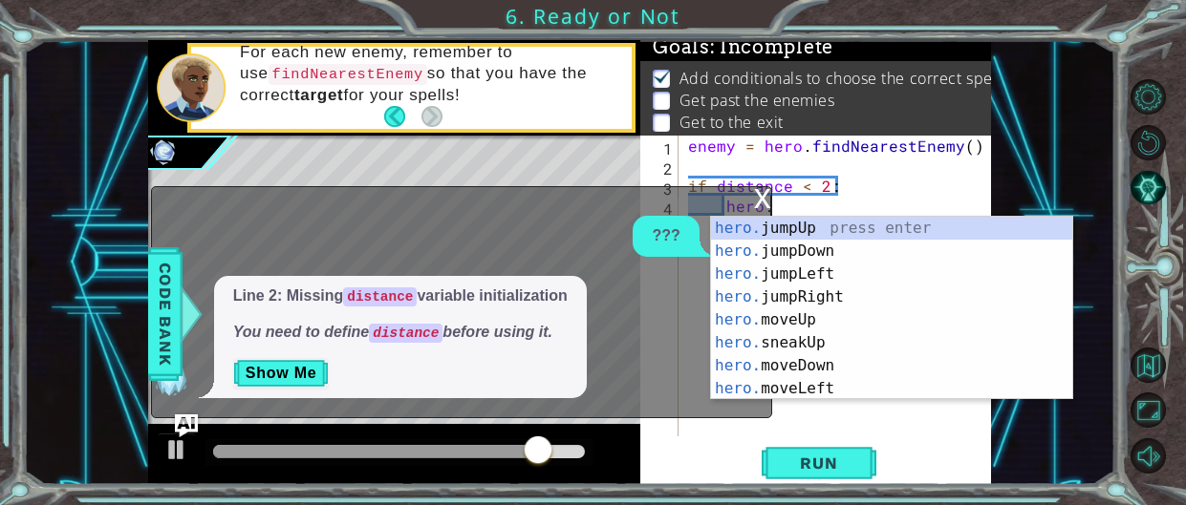
type textarea "h"
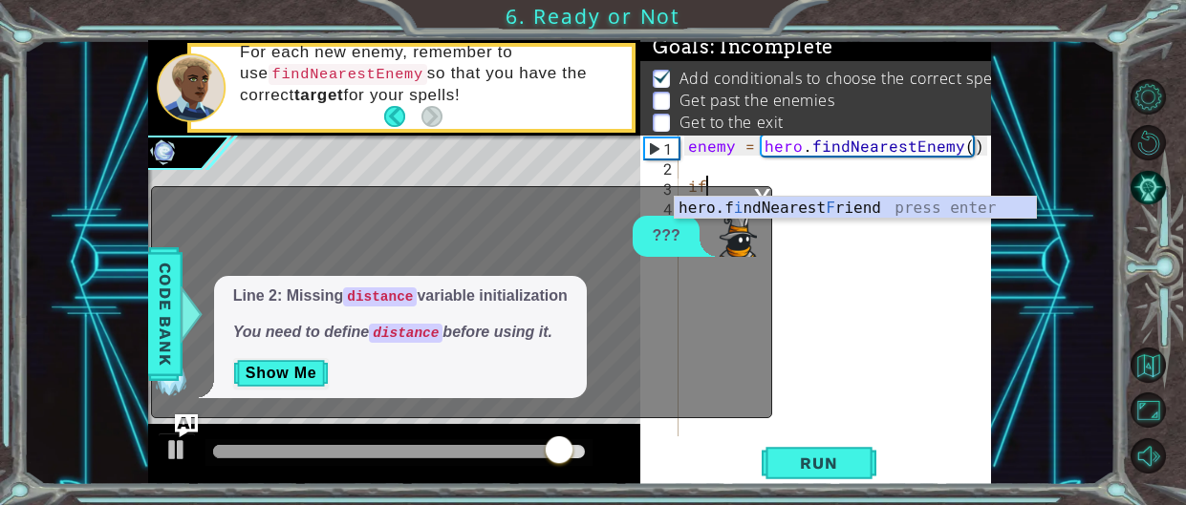
type textarea "i"
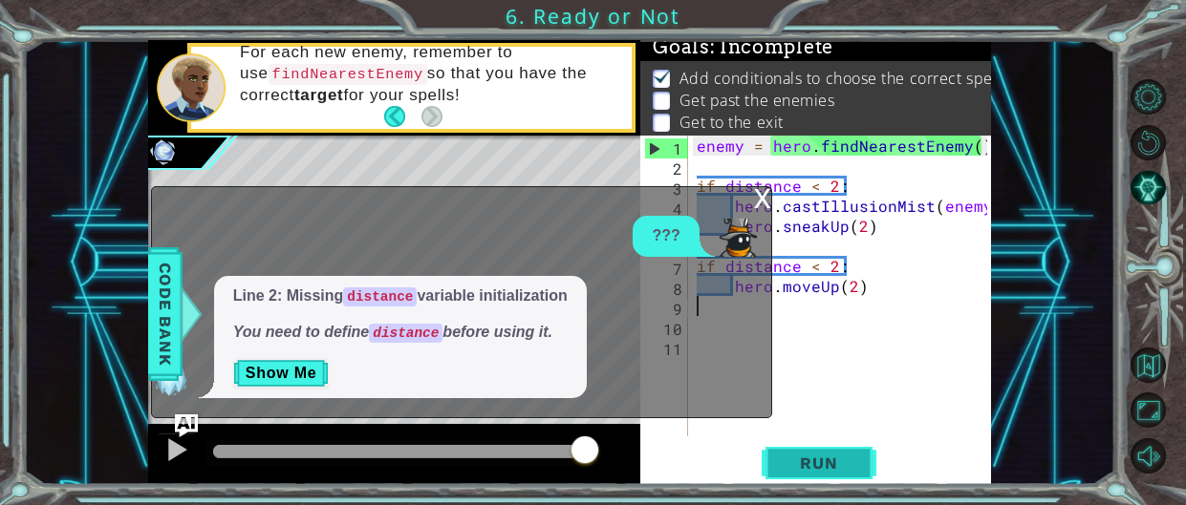
click at [802, 462] on span "Run" at bounding box center [818, 463] width 75 height 19
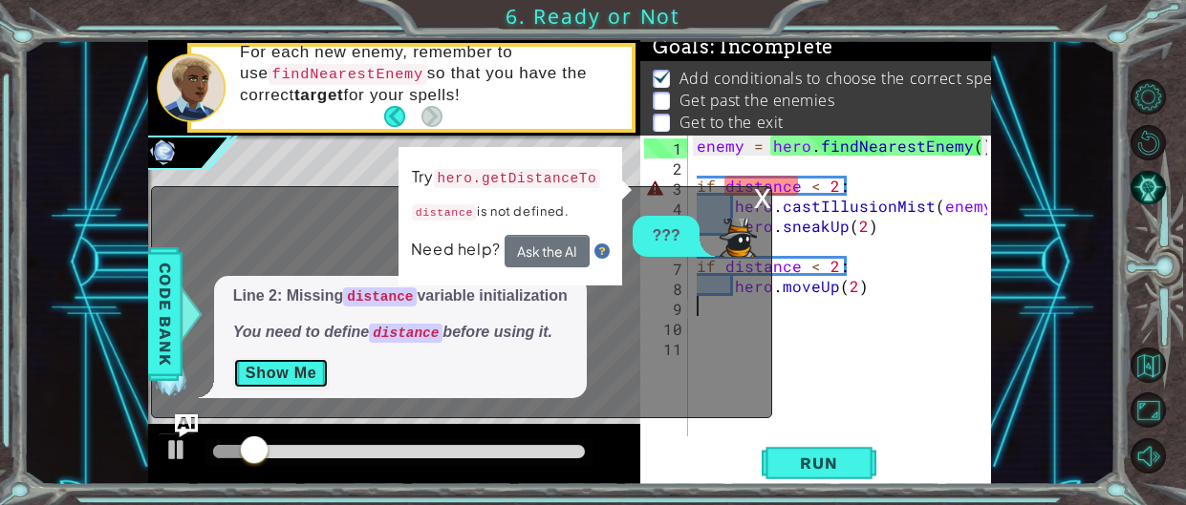
click at [253, 374] on button "Show Me" at bounding box center [281, 373] width 96 height 31
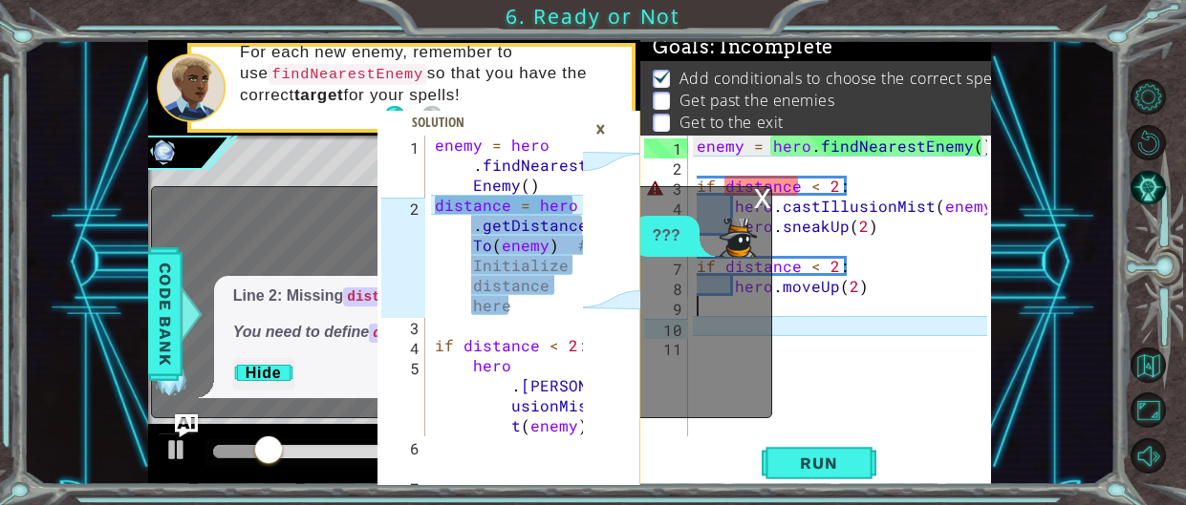
scroll to position [0, 0]
type textarea "distance = hero.getDistanceTo(enemy) # Initialize distance here"
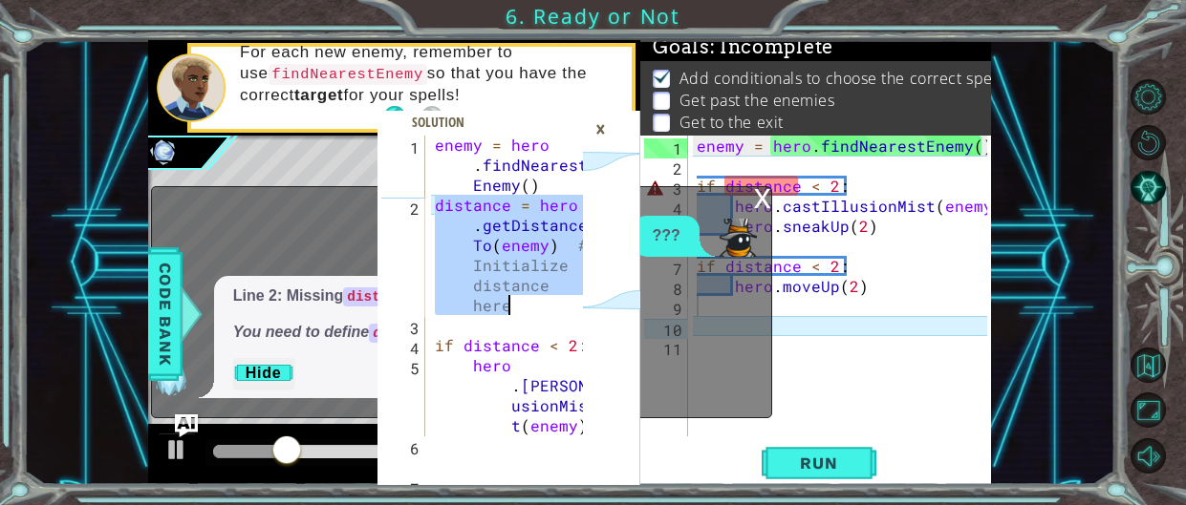
drag, startPoint x: 435, startPoint y: 205, endPoint x: 536, endPoint y: 308, distance: 143.9
click at [536, 308] on div "enemy = hero . findNearest Enemy ( ) distance = hero . getDistance To ( enemy )…" at bounding box center [511, 335] width 161 height 401
click at [760, 196] on div "x" at bounding box center [762, 196] width 17 height 19
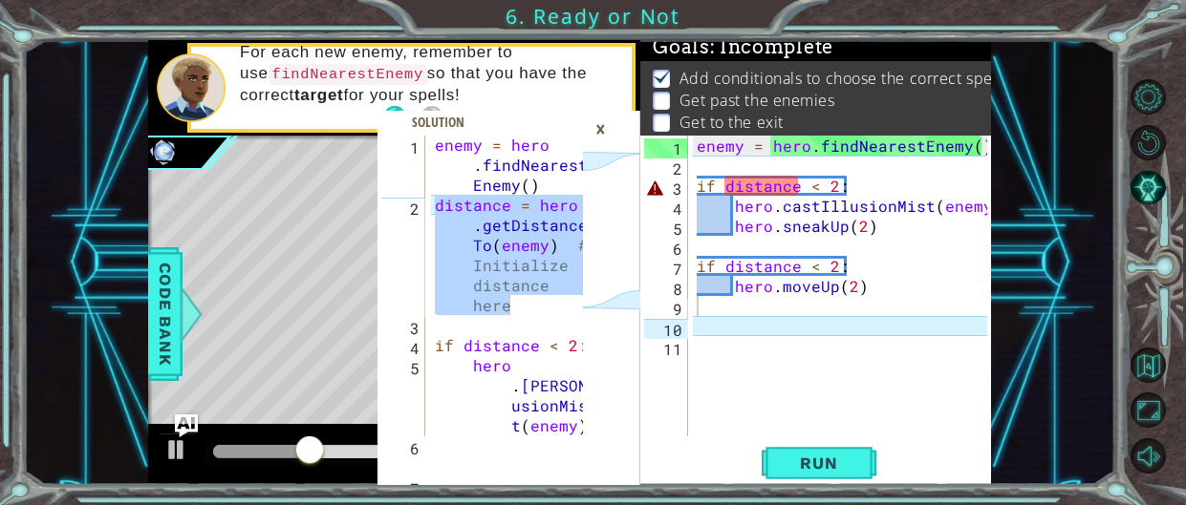
click at [603, 125] on div "×" at bounding box center [601, 129] width 30 height 32
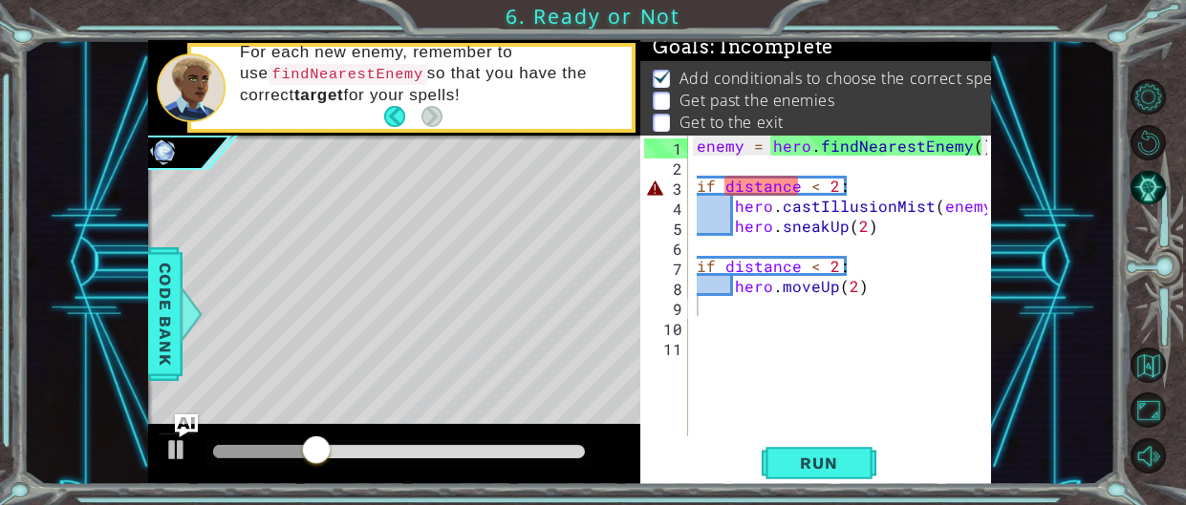
click at [719, 166] on div "enemy = hero . findNearestEnemy ( ) if distance < 2 : hero . castIllusionMist (…" at bounding box center [845, 306] width 304 height 341
paste textarea "distance = hero.getDistanceTo(enemy) # Initialize distance here"
type textarea "distance = hero.getDistanceTo(enemy) # Initialize distance here"
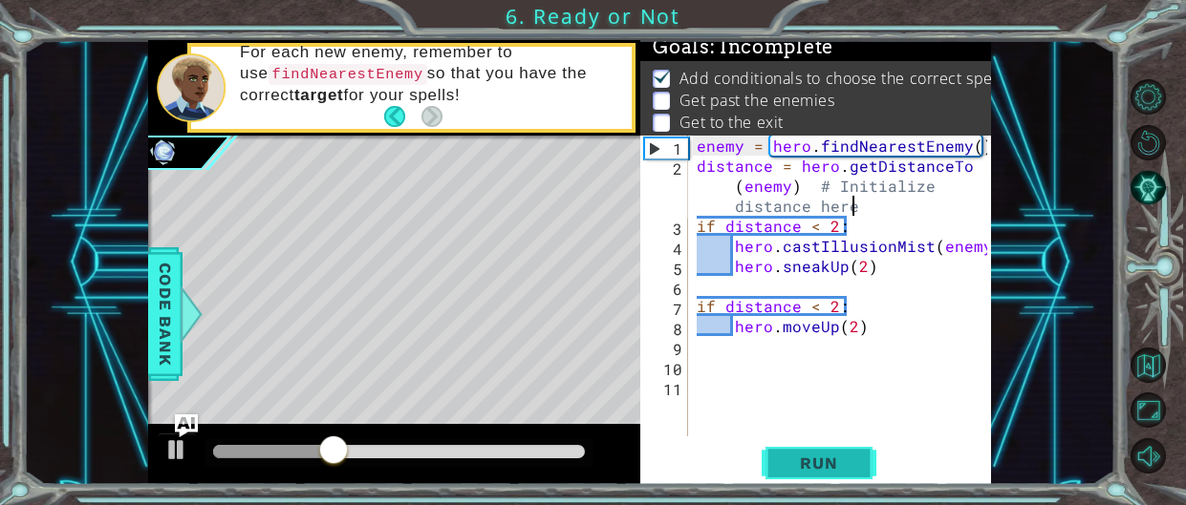
click at [797, 453] on button "Run" at bounding box center [818, 463] width 115 height 35
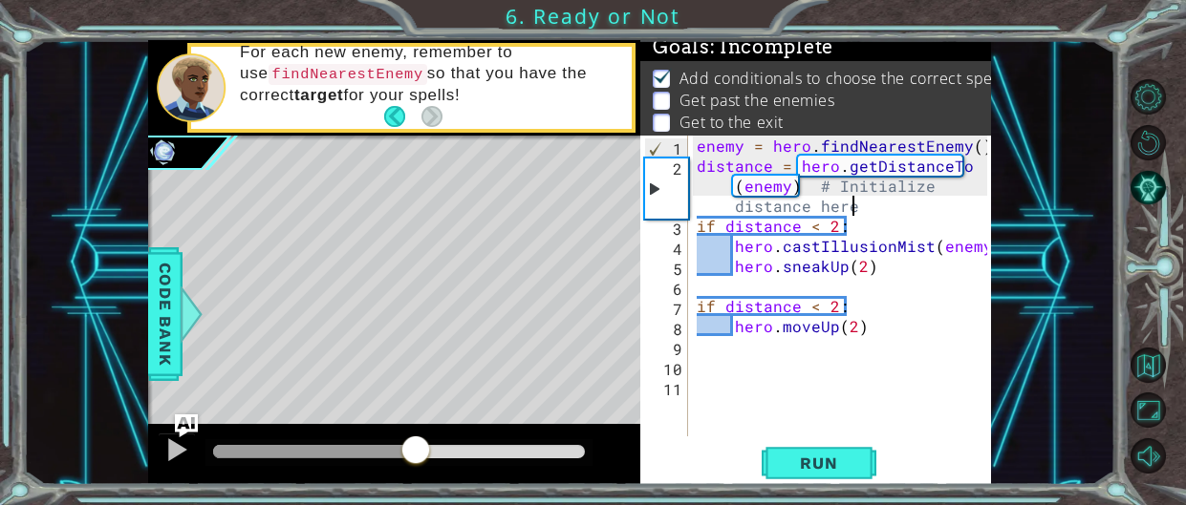
drag, startPoint x: 238, startPoint y: 449, endPoint x: 421, endPoint y: 471, distance: 184.7
click at [421, 471] on div at bounding box center [394, 454] width 492 height 61
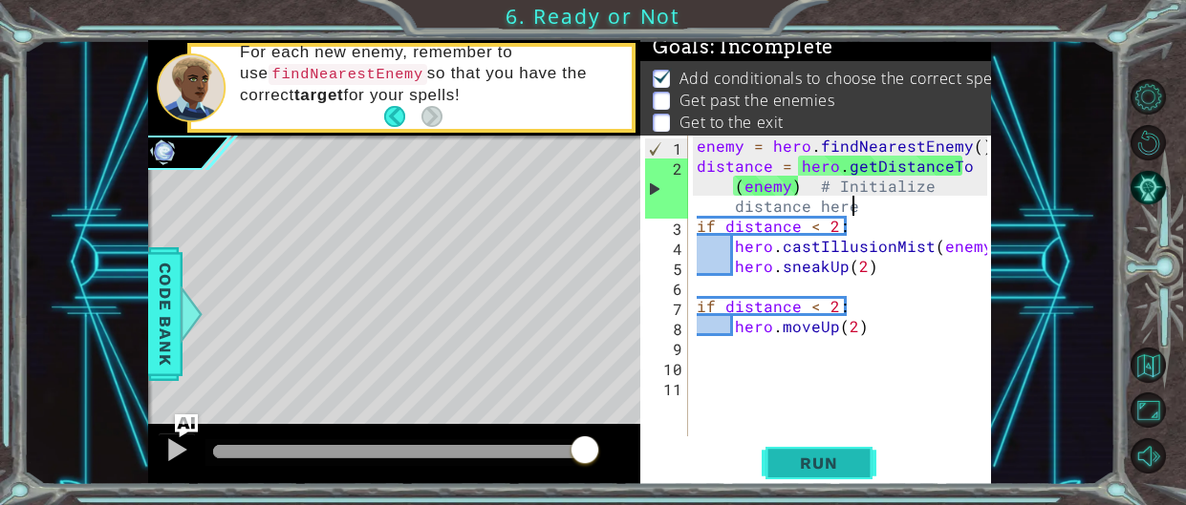
click at [844, 459] on span "Run" at bounding box center [818, 463] width 75 height 19
